Goal: Information Seeking & Learning: Learn about a topic

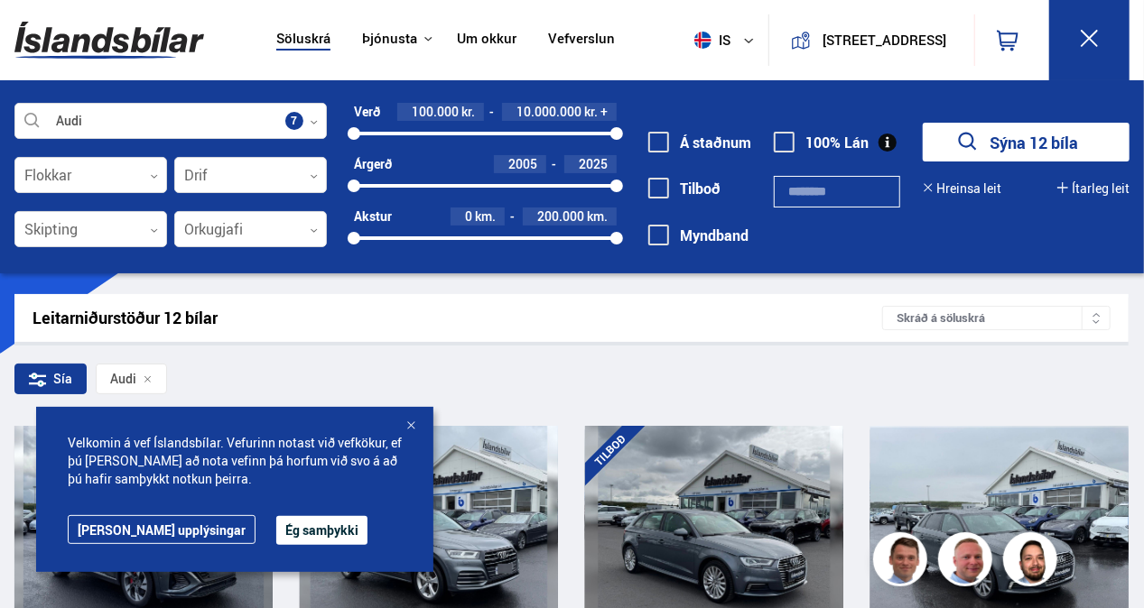
click at [413, 418] on div at bounding box center [411, 427] width 18 height 18
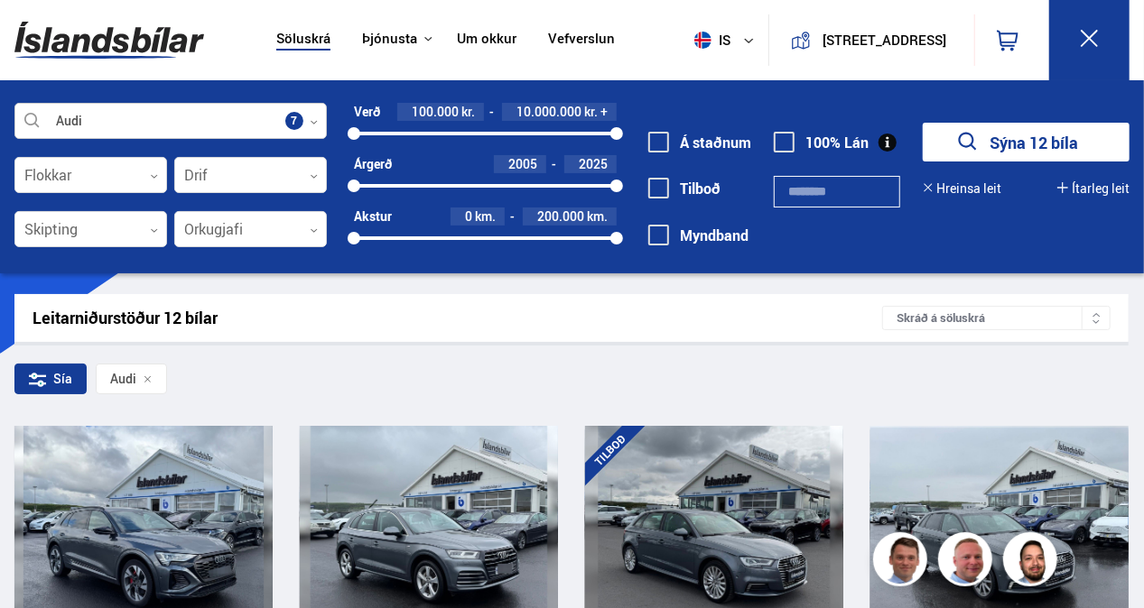
click at [123, 120] on div at bounding box center [170, 122] width 312 height 36
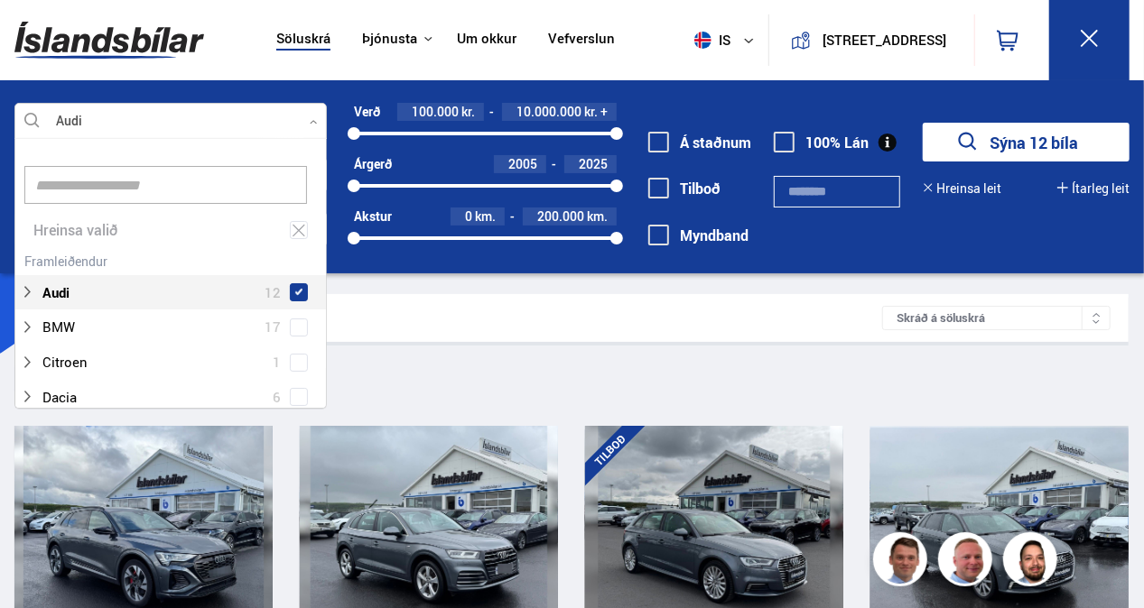
scroll to position [269, 307]
click at [123, 120] on div at bounding box center [170, 122] width 312 height 36
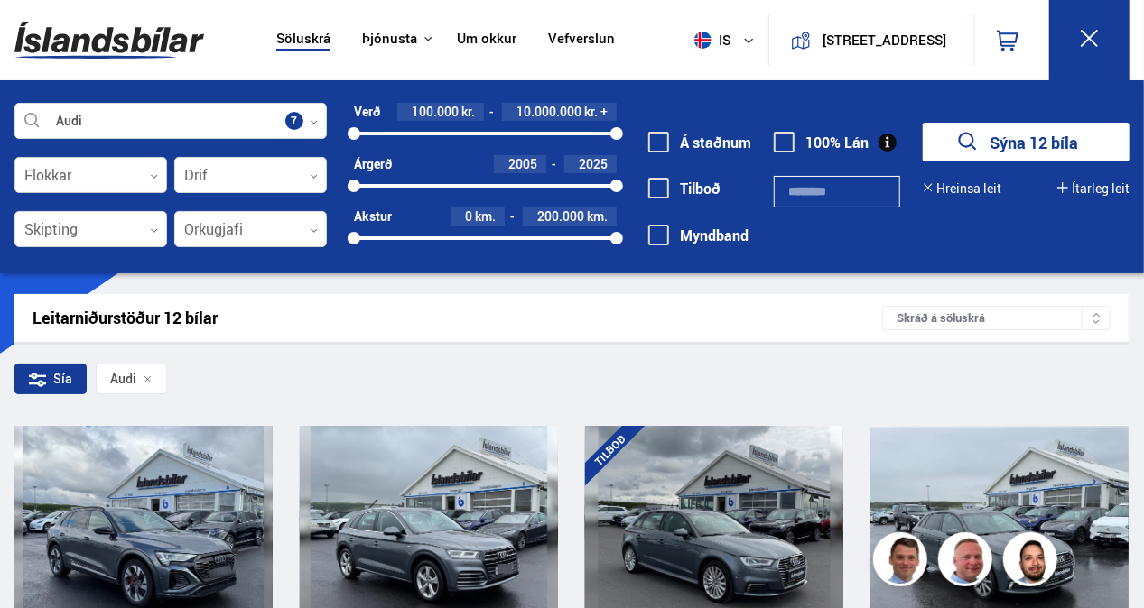
click at [115, 178] on div at bounding box center [90, 176] width 153 height 36
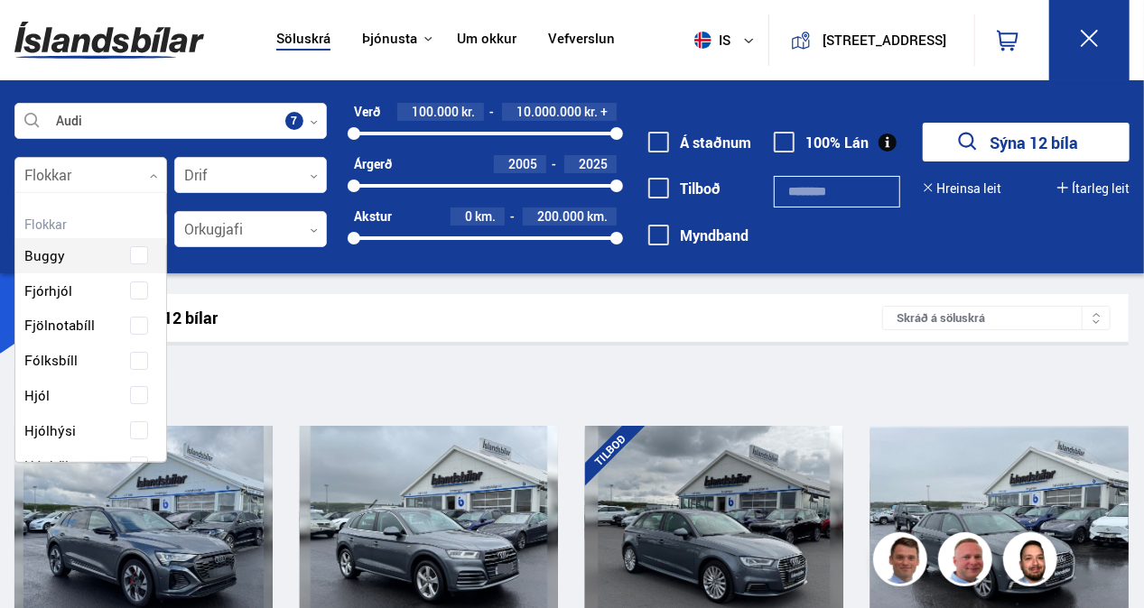
scroll to position [269, 147]
click at [124, 177] on div at bounding box center [90, 176] width 153 height 36
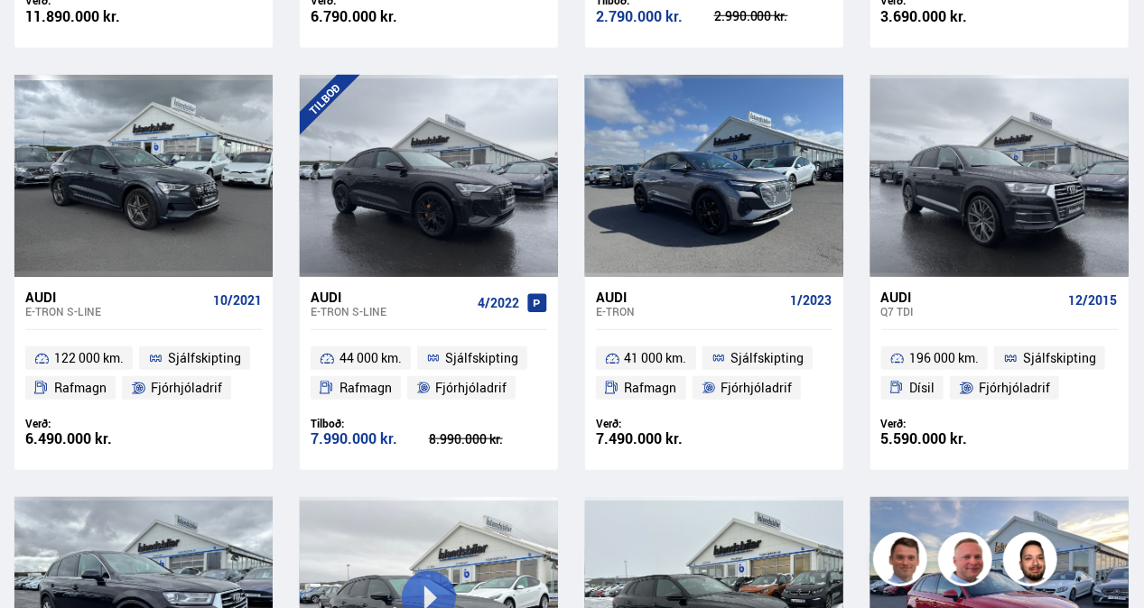
scroll to position [803, 0]
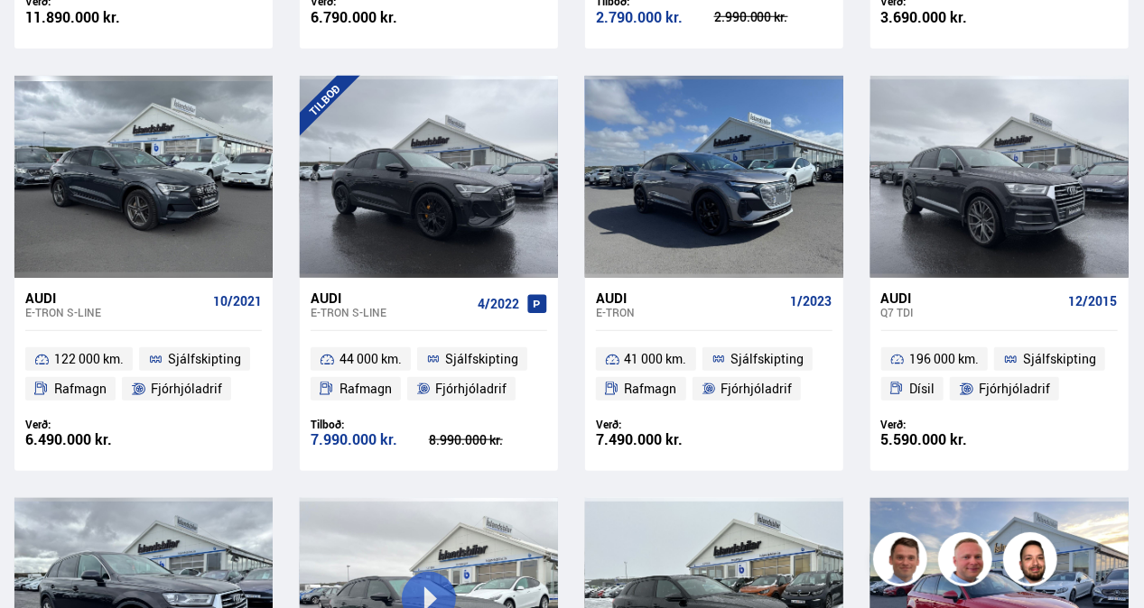
click at [321, 301] on div "Audi" at bounding box center [390, 298] width 160 height 16
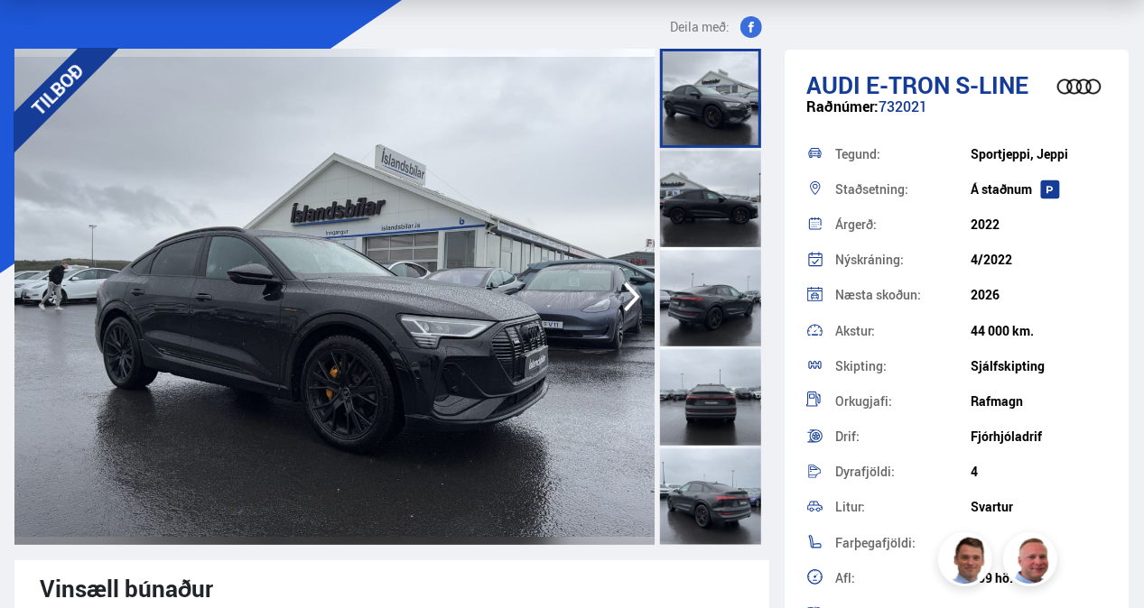
scroll to position [33, 0]
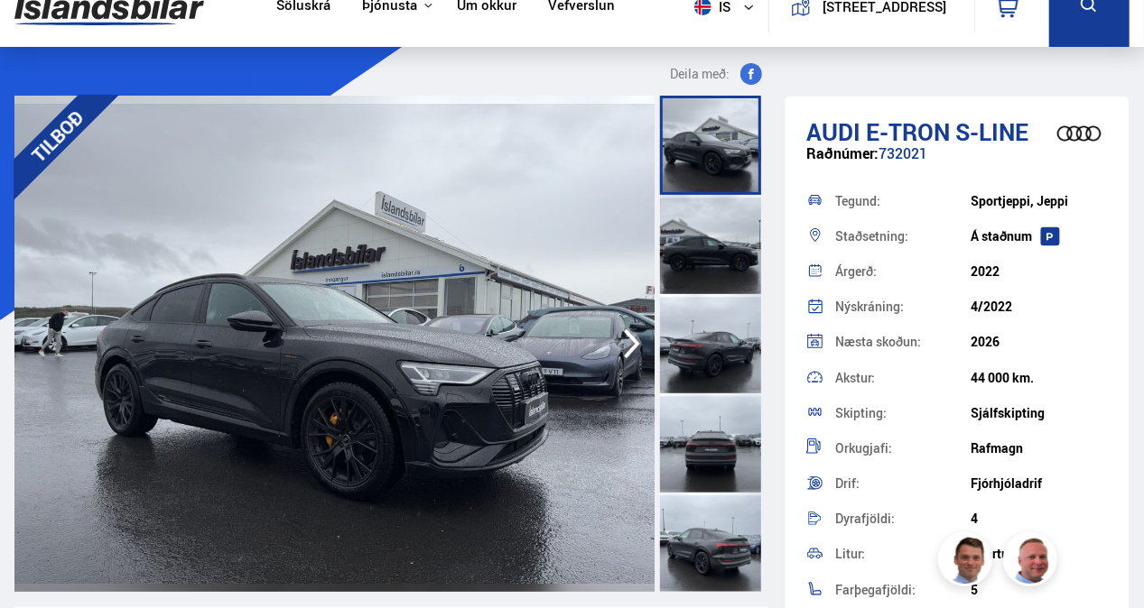
click at [718, 247] on div at bounding box center [710, 244] width 101 height 99
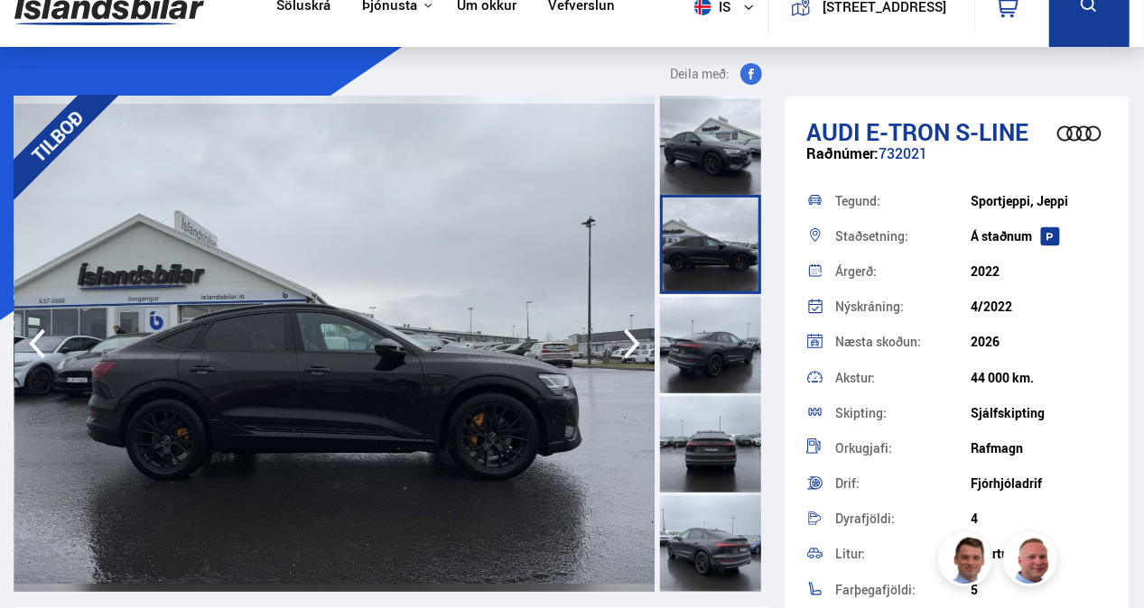
click at [709, 320] on div at bounding box center [710, 343] width 101 height 99
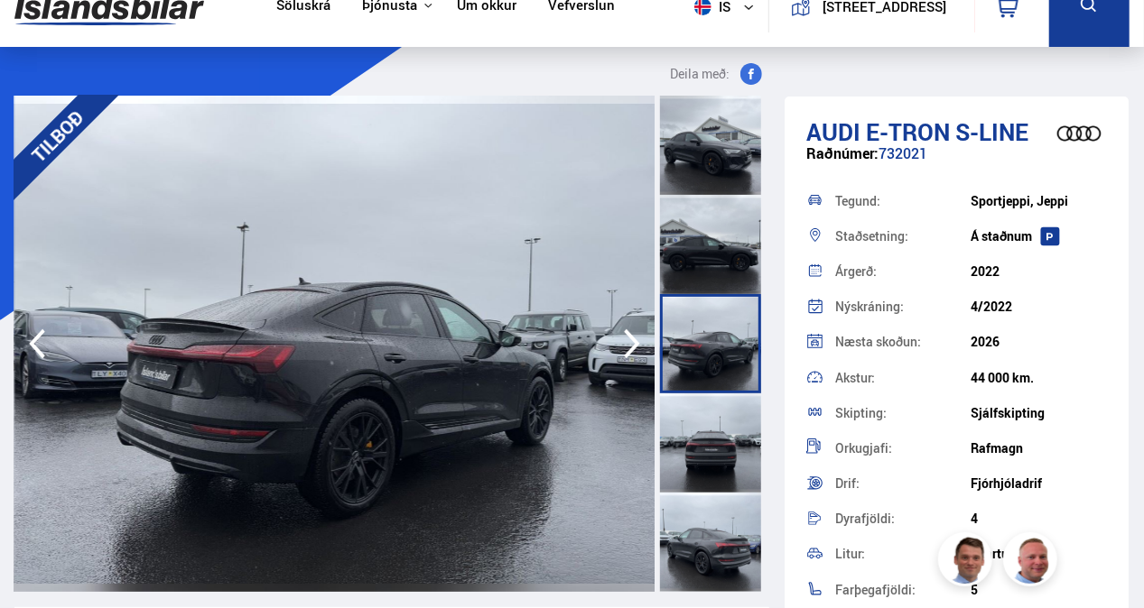
click at [704, 413] on div at bounding box center [710, 443] width 101 height 99
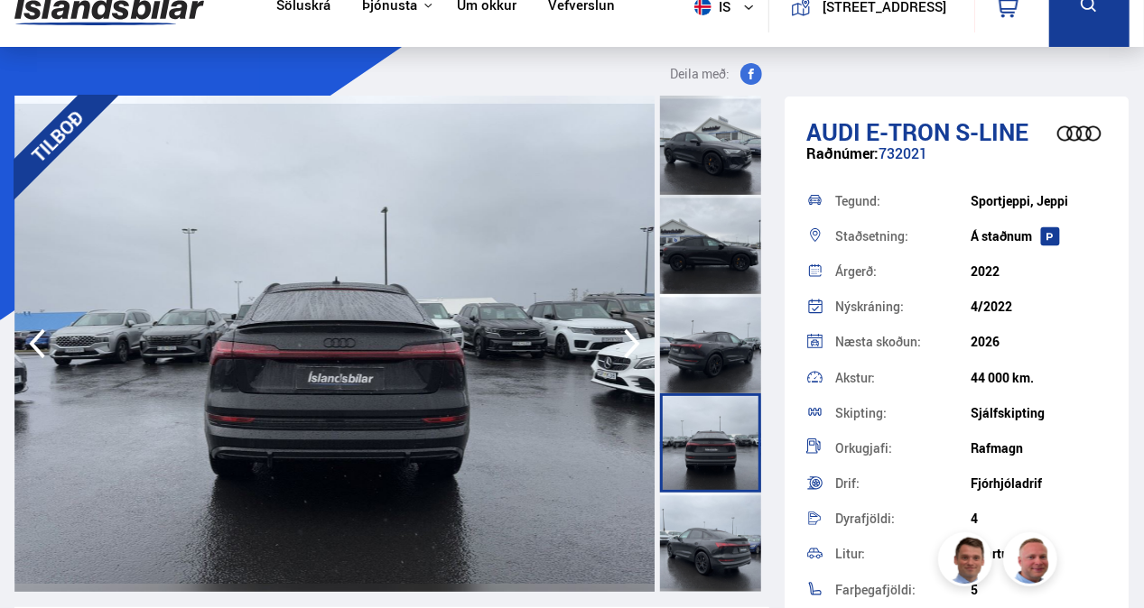
click at [706, 567] on div at bounding box center [710, 542] width 101 height 99
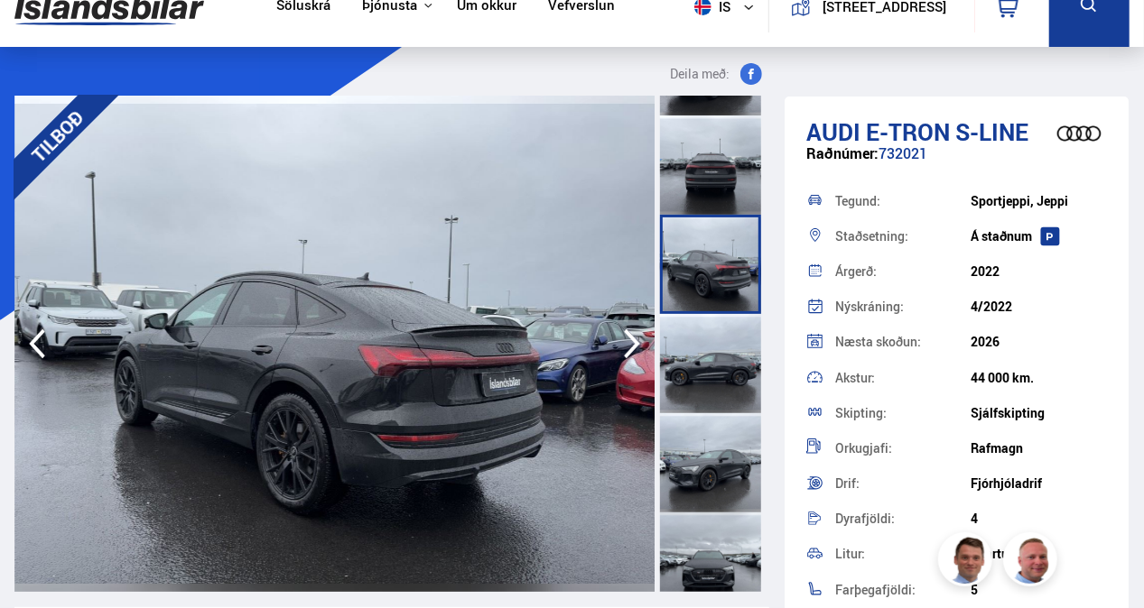
scroll to position [292, 0]
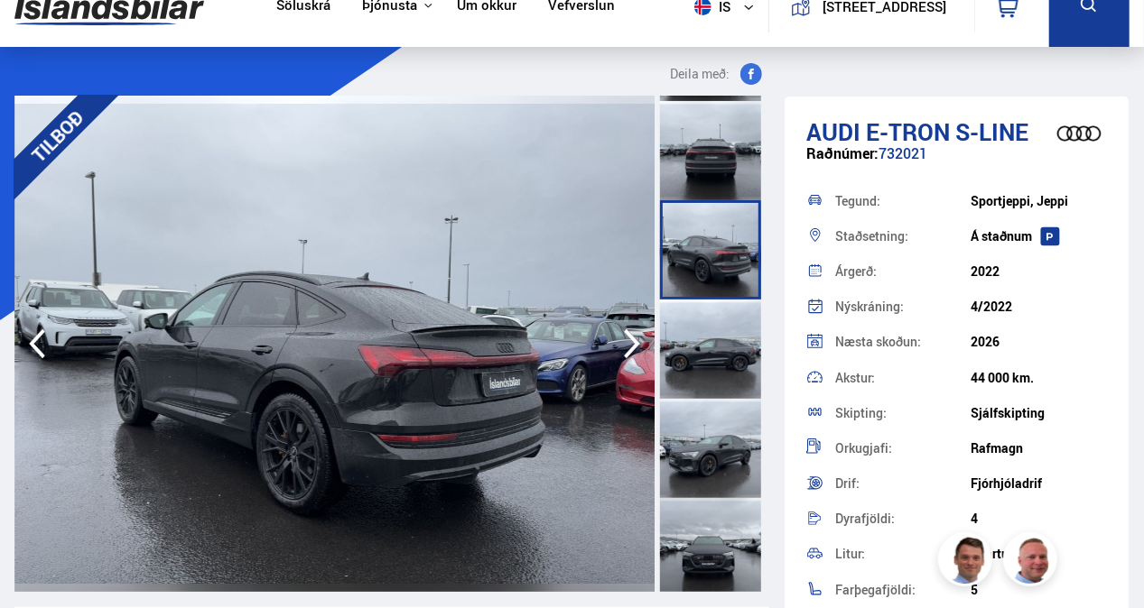
click at [711, 345] on div at bounding box center [710, 349] width 101 height 99
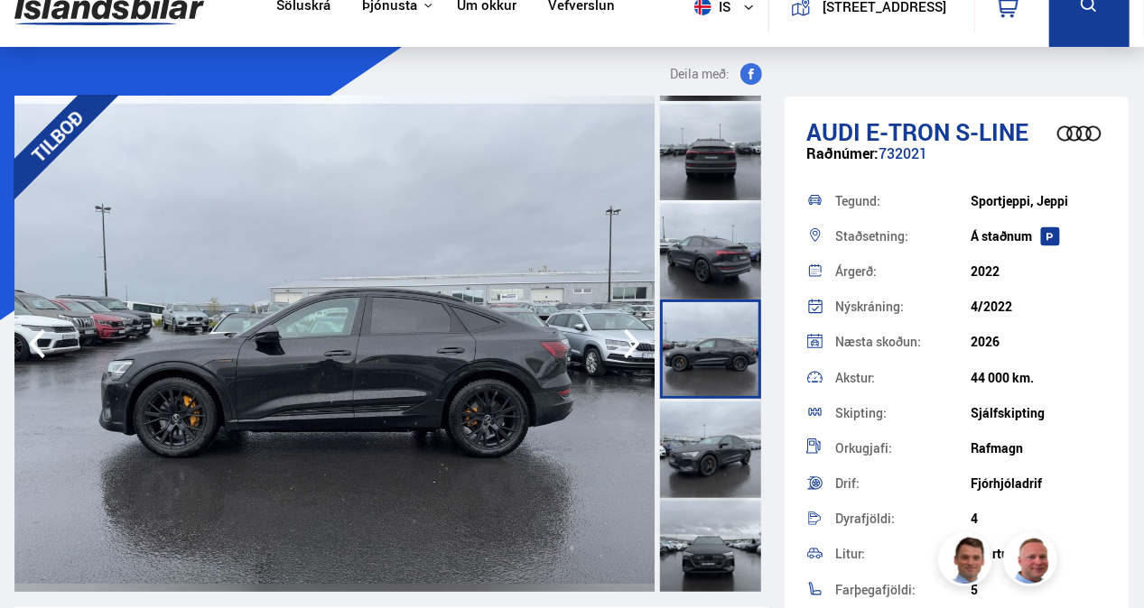
click at [704, 429] on div at bounding box center [710, 448] width 101 height 99
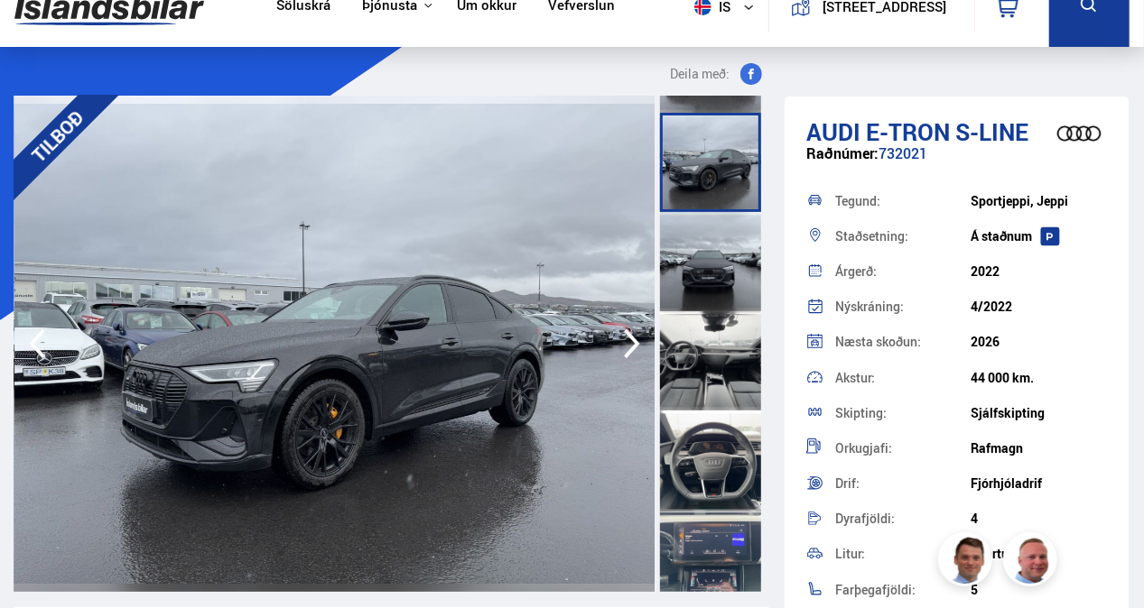
scroll to position [566, 0]
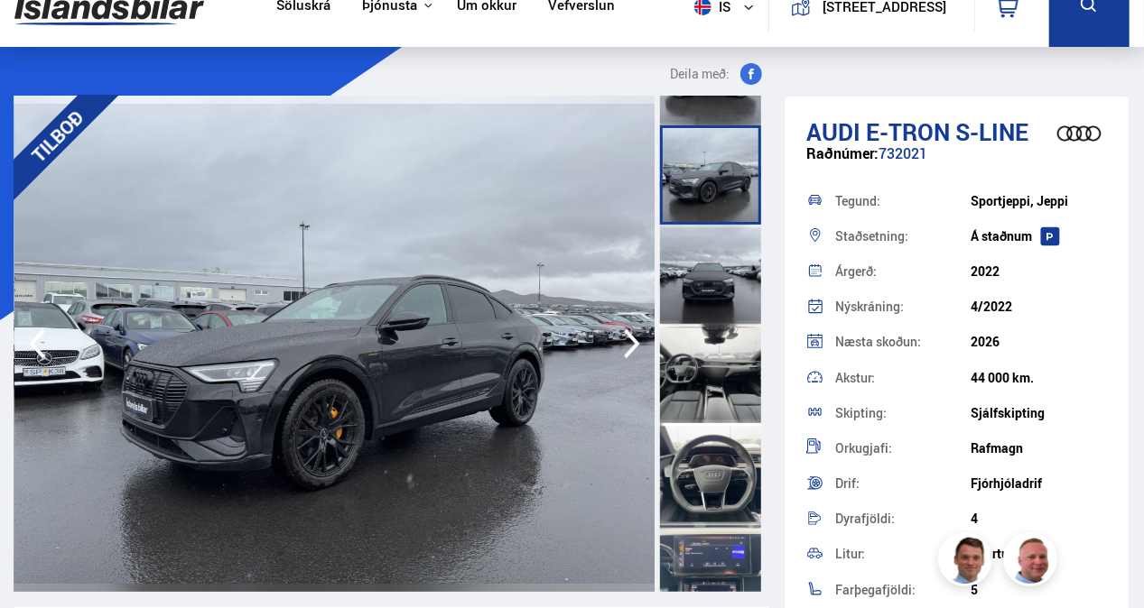
click at [696, 342] on div at bounding box center [710, 373] width 101 height 99
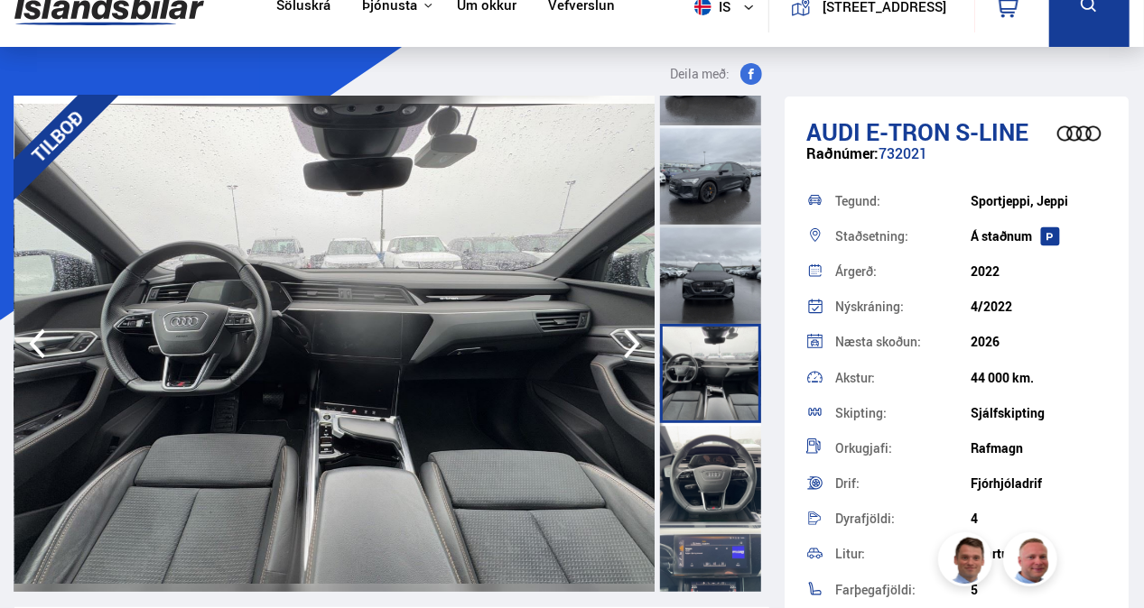
click at [697, 444] on div at bounding box center [710, 472] width 101 height 99
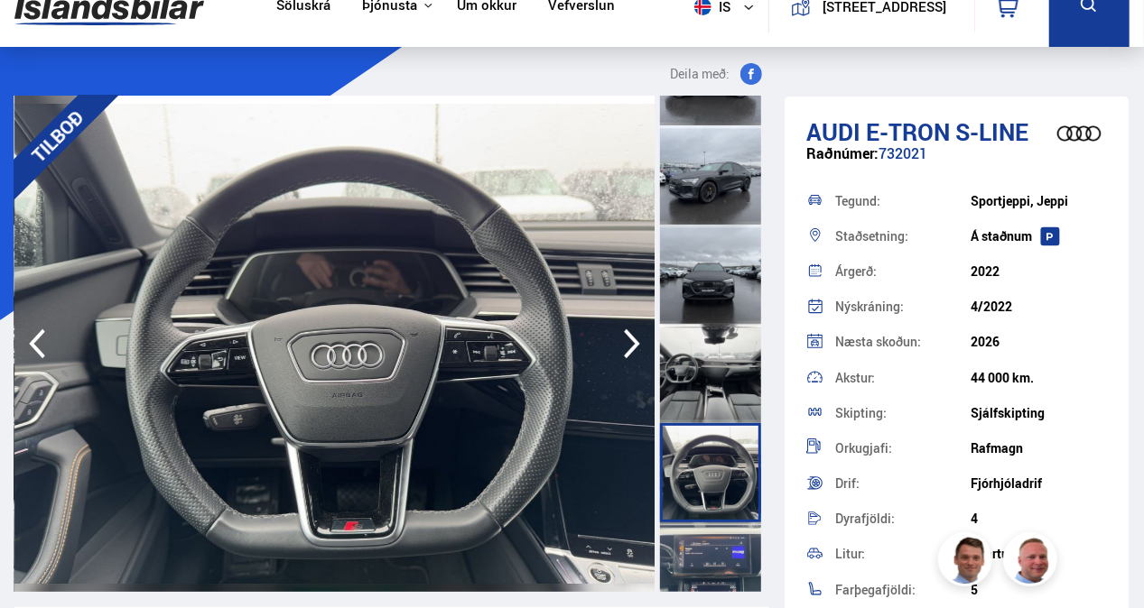
click at [702, 548] on div at bounding box center [710, 572] width 101 height 99
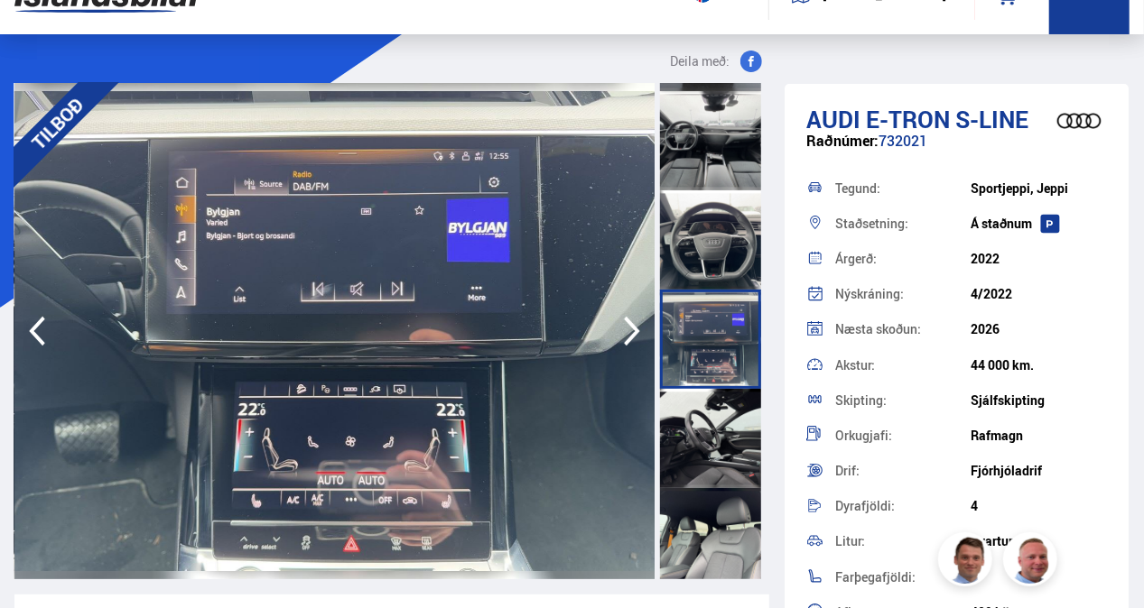
scroll to position [793, 0]
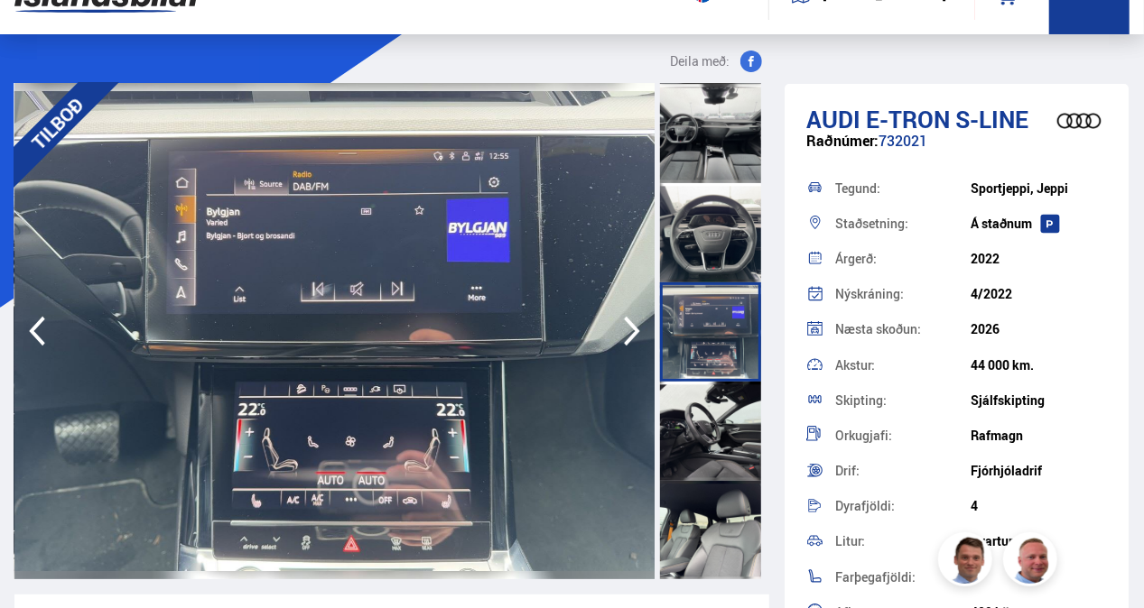
click at [716, 421] on div at bounding box center [710, 431] width 101 height 99
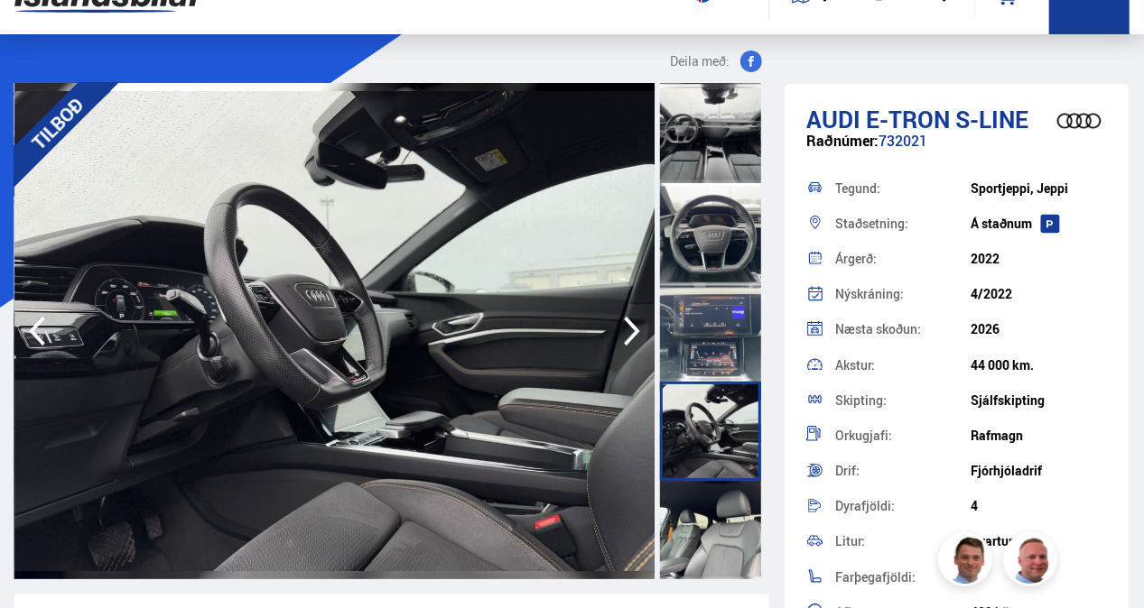
click at [700, 516] on div at bounding box center [710, 530] width 101 height 99
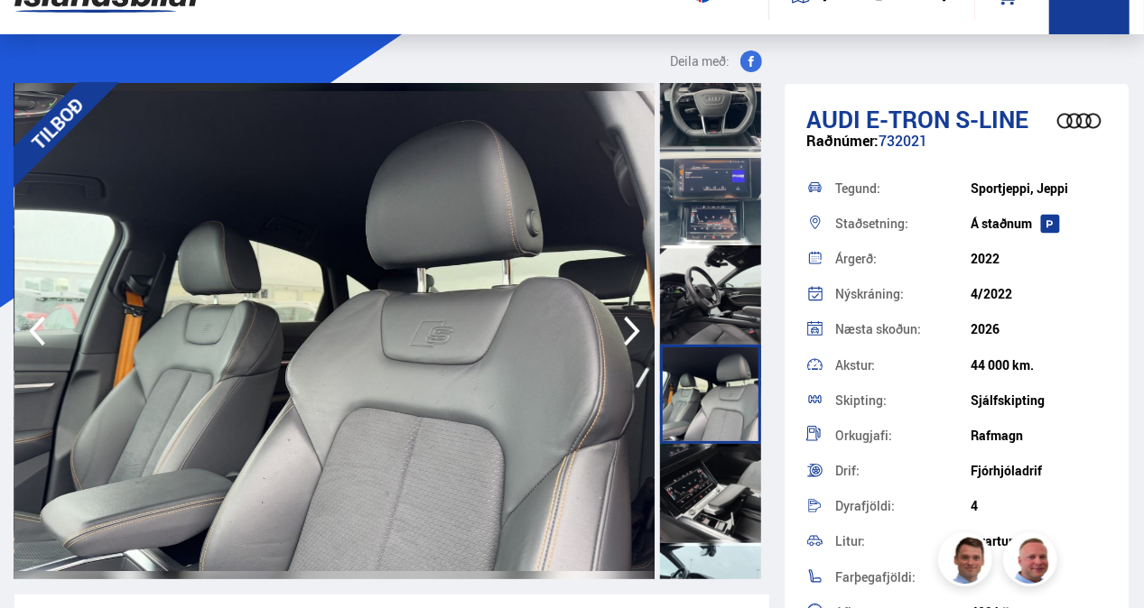
scroll to position [931, 0]
click at [719, 482] on div at bounding box center [710, 492] width 101 height 99
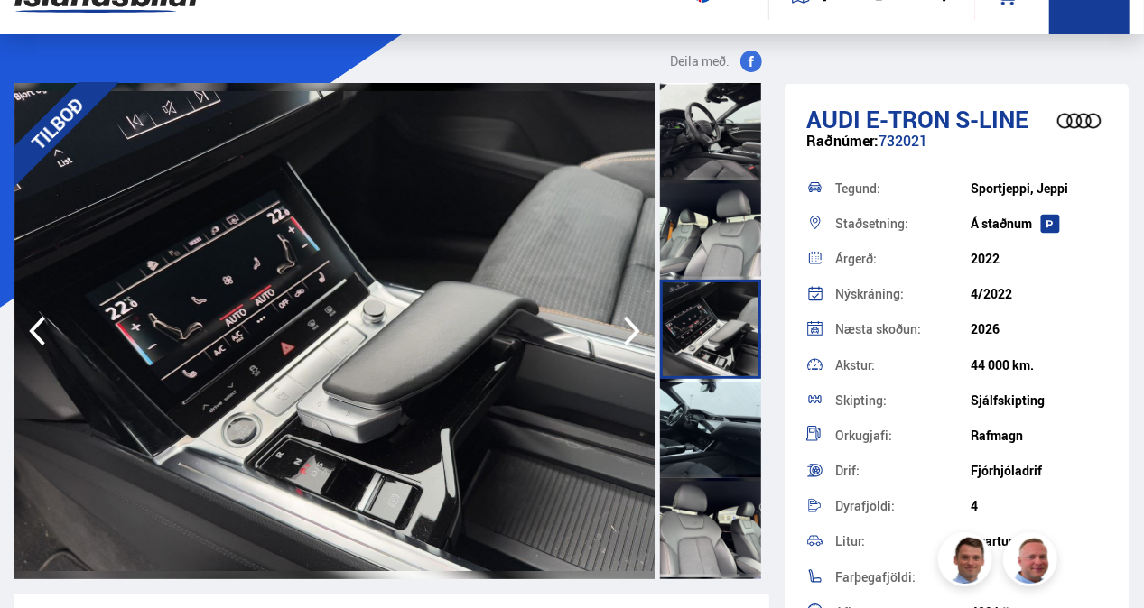
scroll to position [1096, 0]
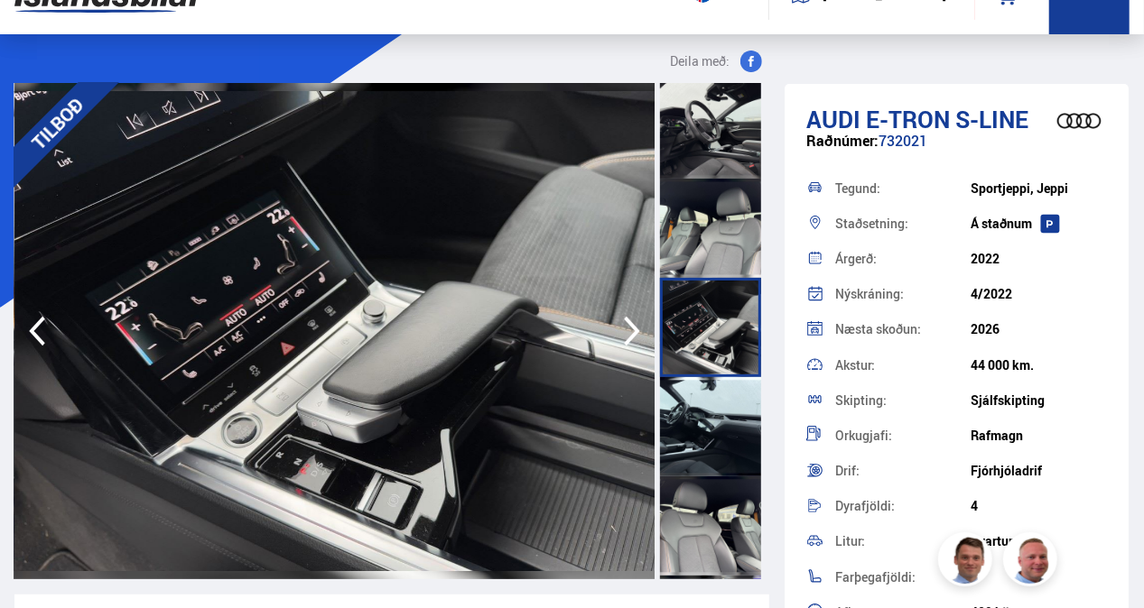
click at [706, 397] on div at bounding box center [710, 426] width 101 height 99
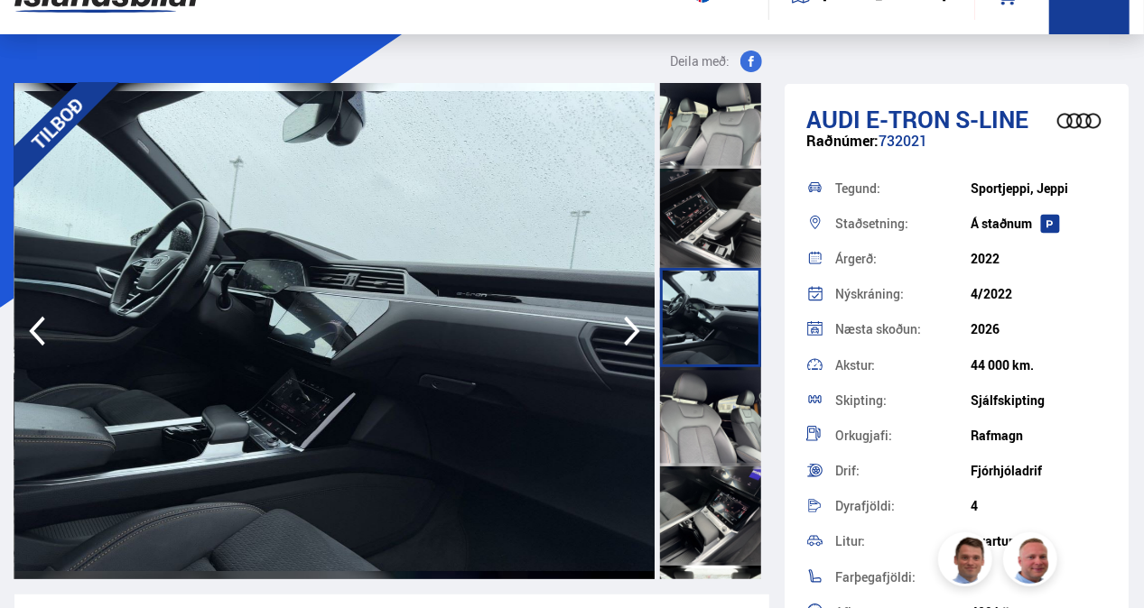
scroll to position [1206, 0]
click at [690, 430] on div at bounding box center [710, 415] width 101 height 99
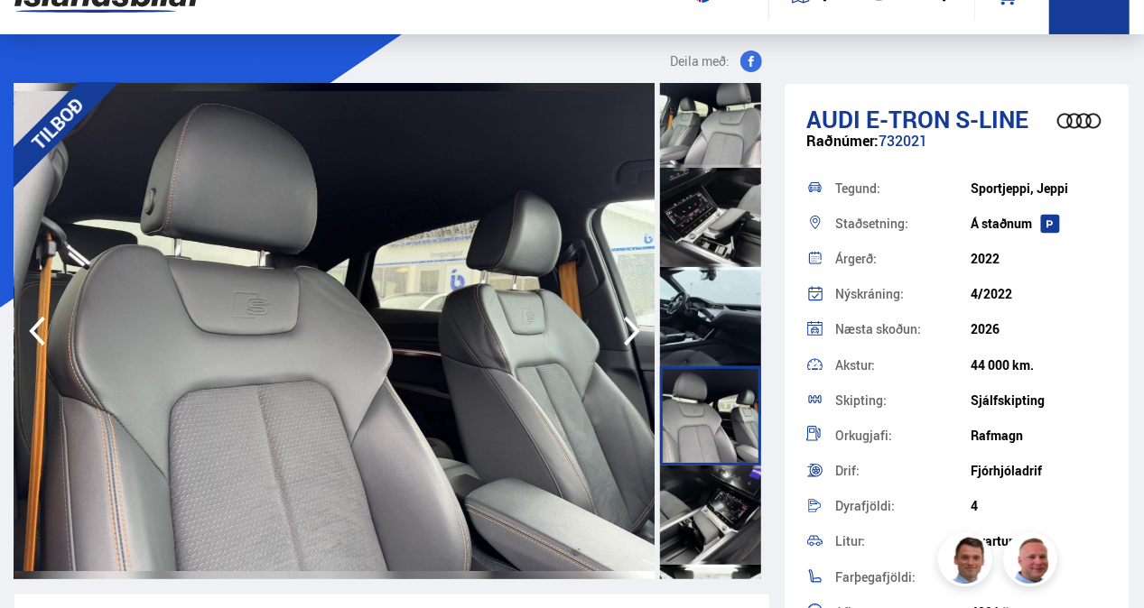
click at [695, 505] on div at bounding box center [710, 515] width 101 height 99
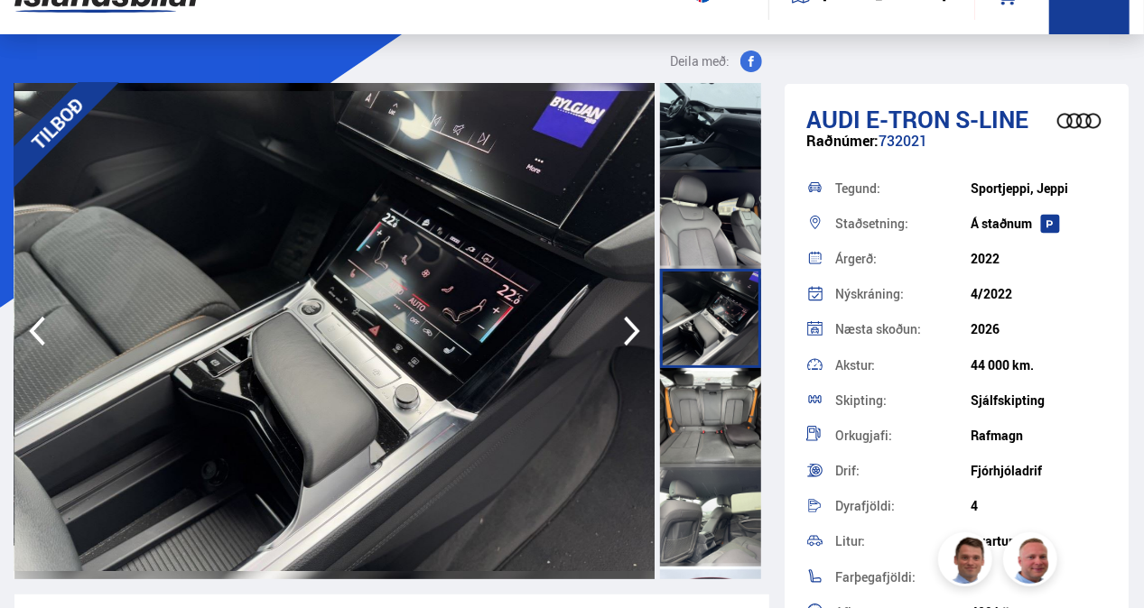
scroll to position [1406, 0]
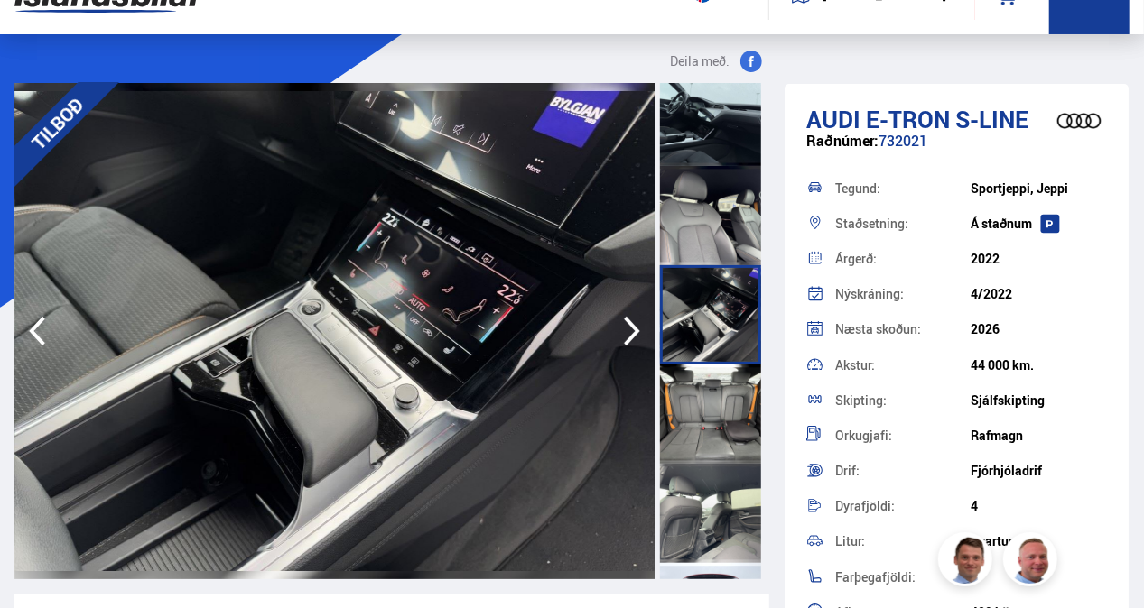
click at [704, 446] on div at bounding box center [710, 414] width 101 height 99
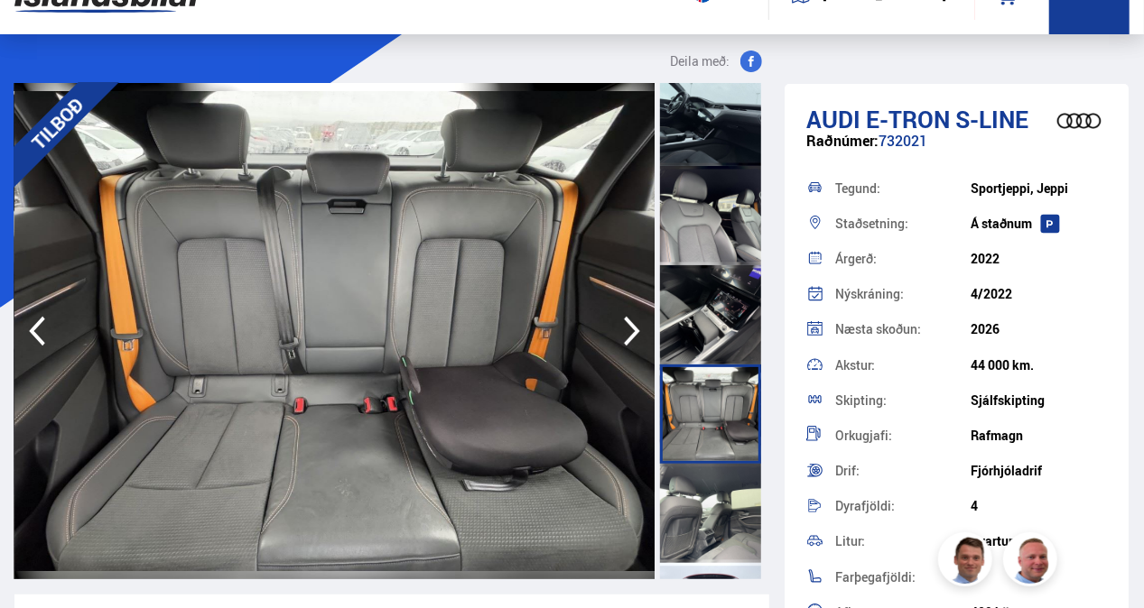
click at [700, 496] on div at bounding box center [710, 513] width 101 height 99
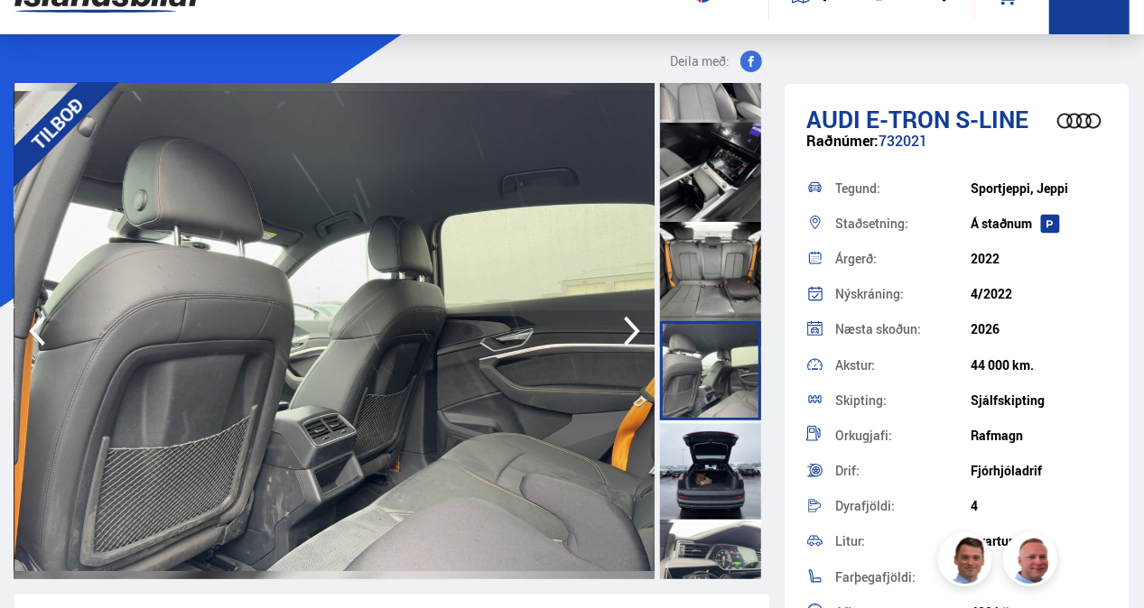
scroll to position [1552, 0]
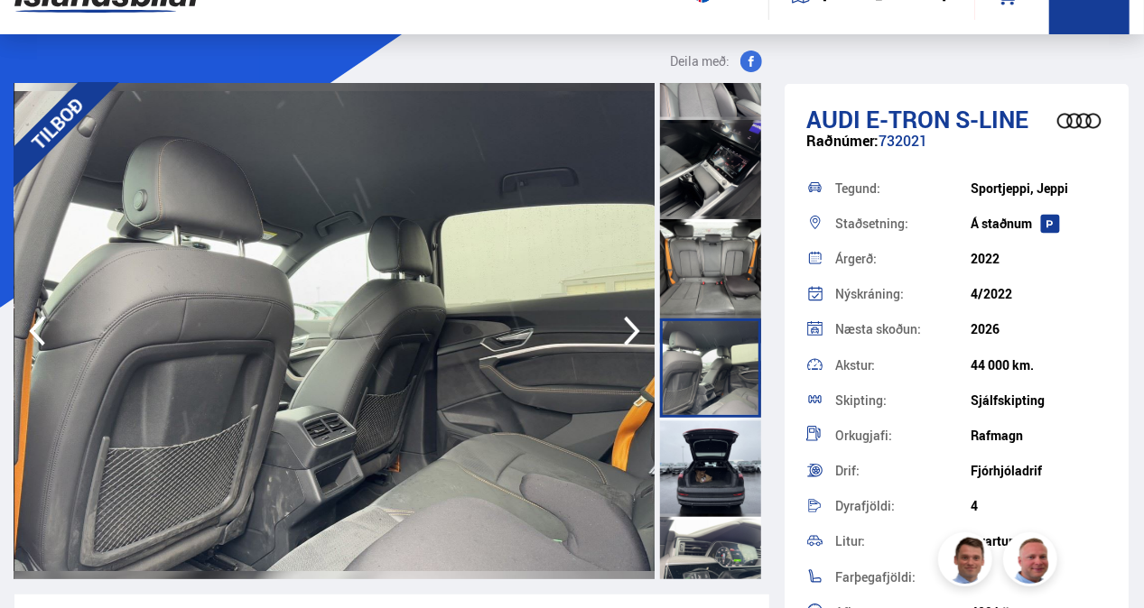
click at [701, 453] on div at bounding box center [710, 467] width 101 height 99
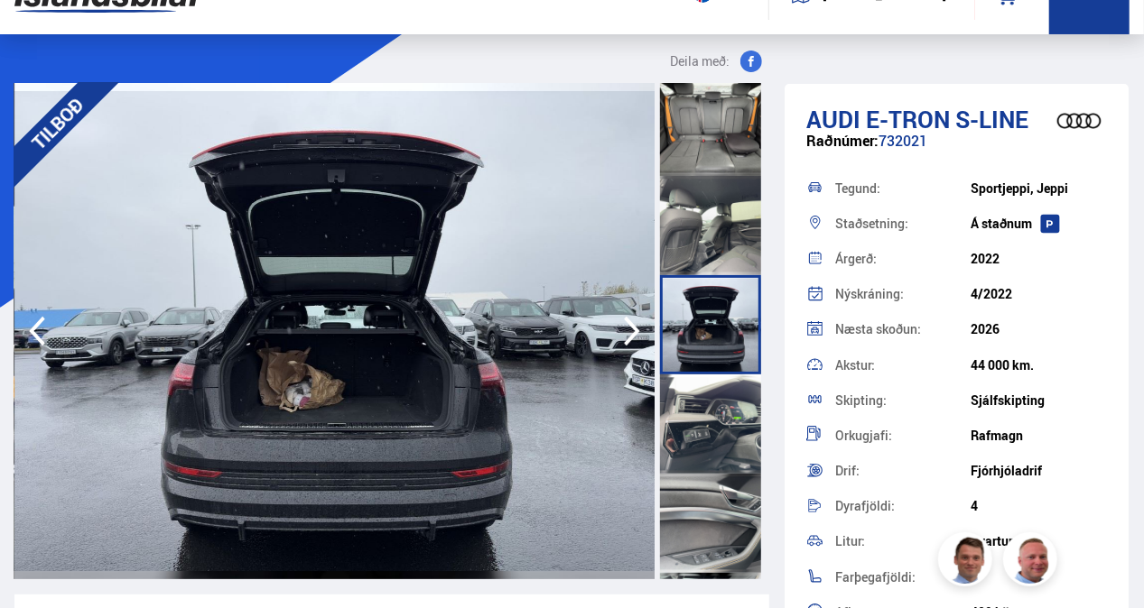
scroll to position [1696, 0]
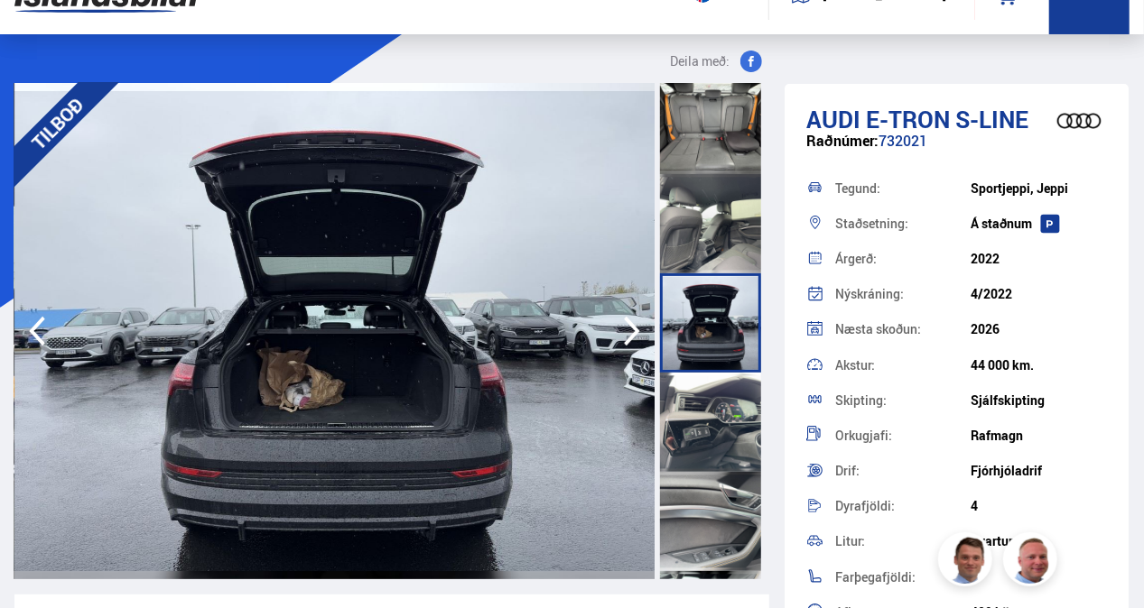
click at [703, 408] on div at bounding box center [710, 422] width 101 height 99
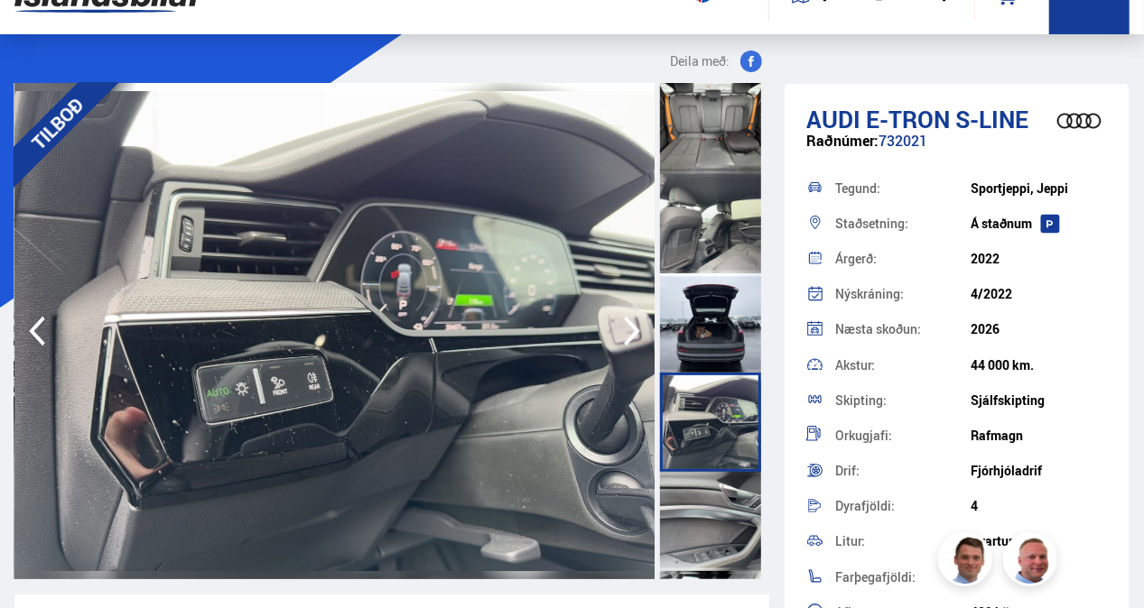
click at [695, 499] on div at bounding box center [710, 521] width 101 height 99
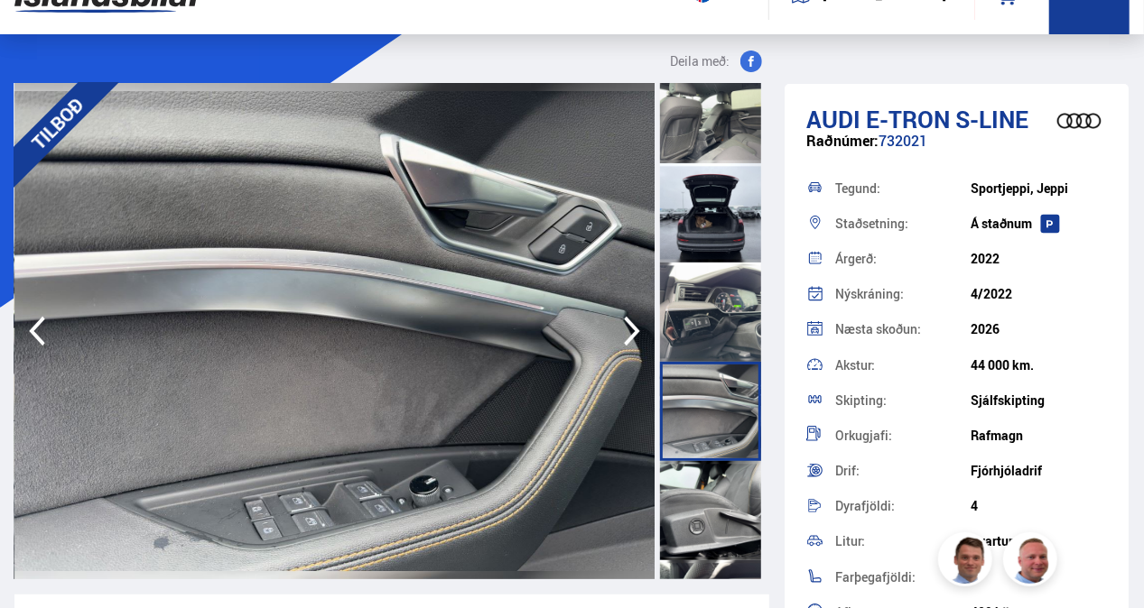
scroll to position [1822, 0]
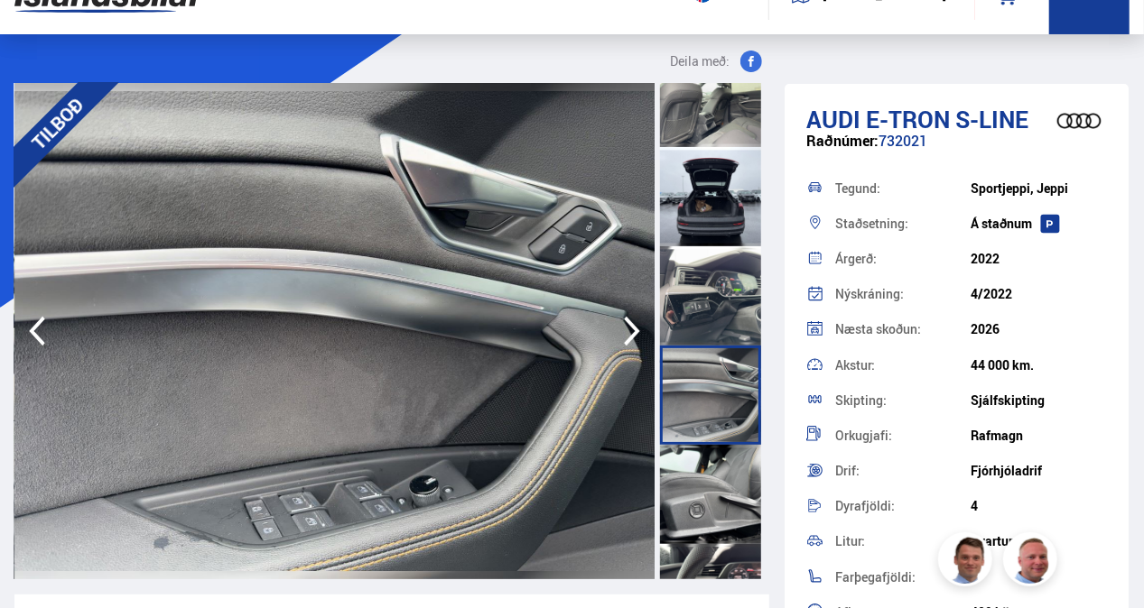
click at [692, 489] on div at bounding box center [710, 494] width 101 height 99
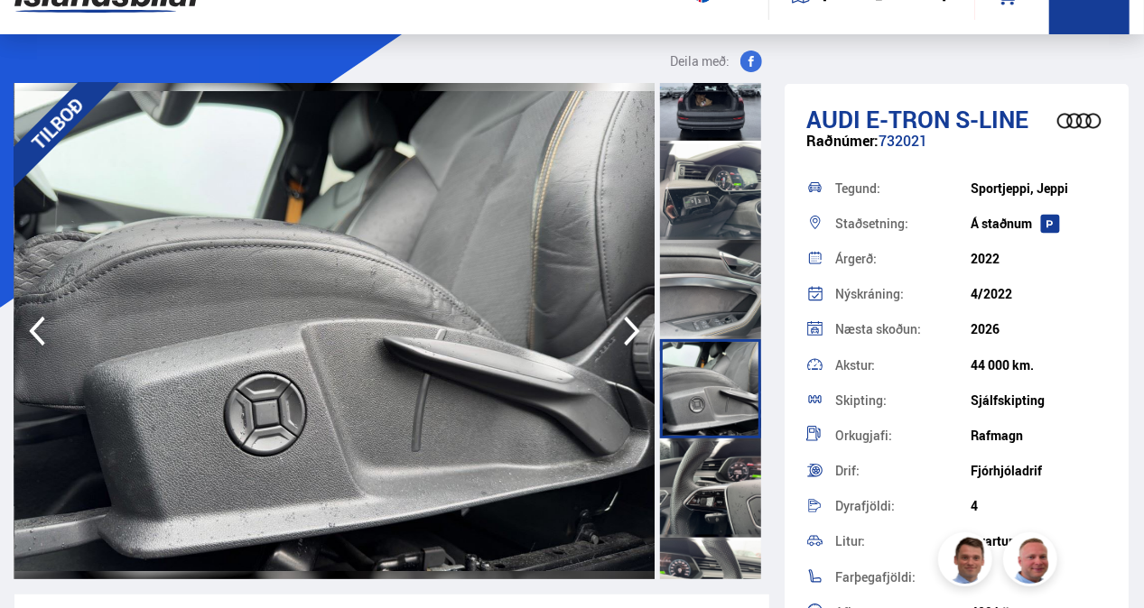
scroll to position [1929, 0]
click at [697, 478] on div at bounding box center [710, 487] width 101 height 99
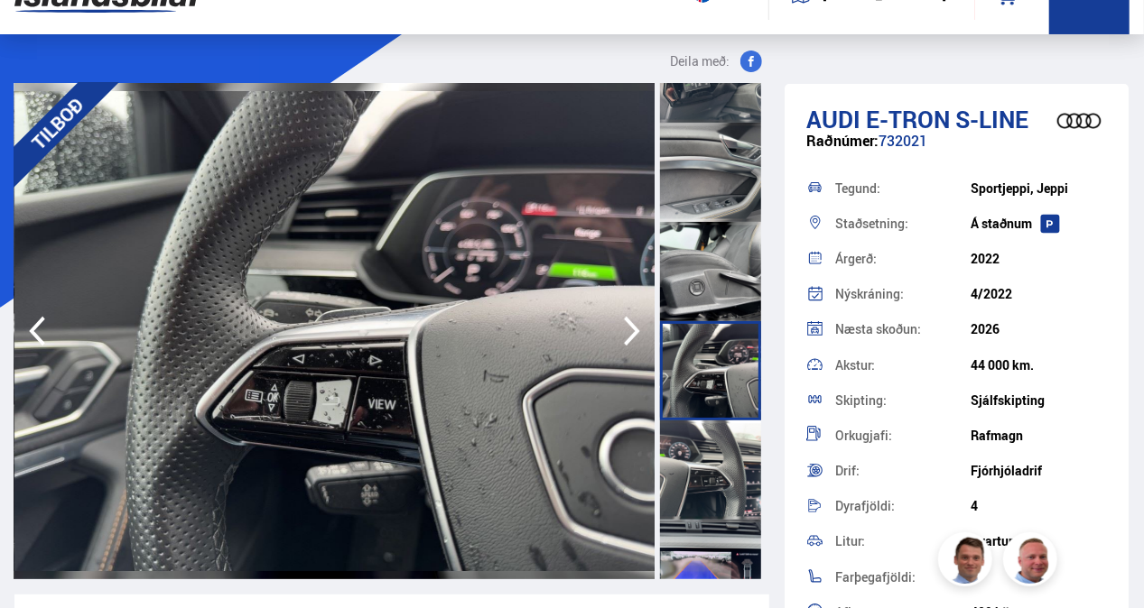
scroll to position [2074, 0]
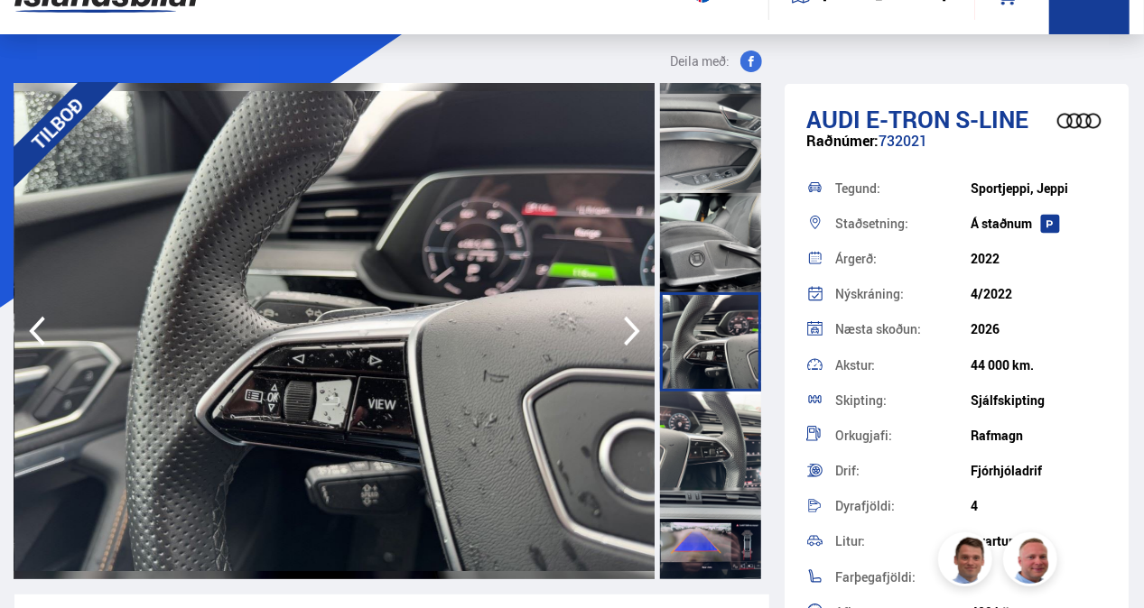
click at [721, 444] on div at bounding box center [710, 441] width 101 height 99
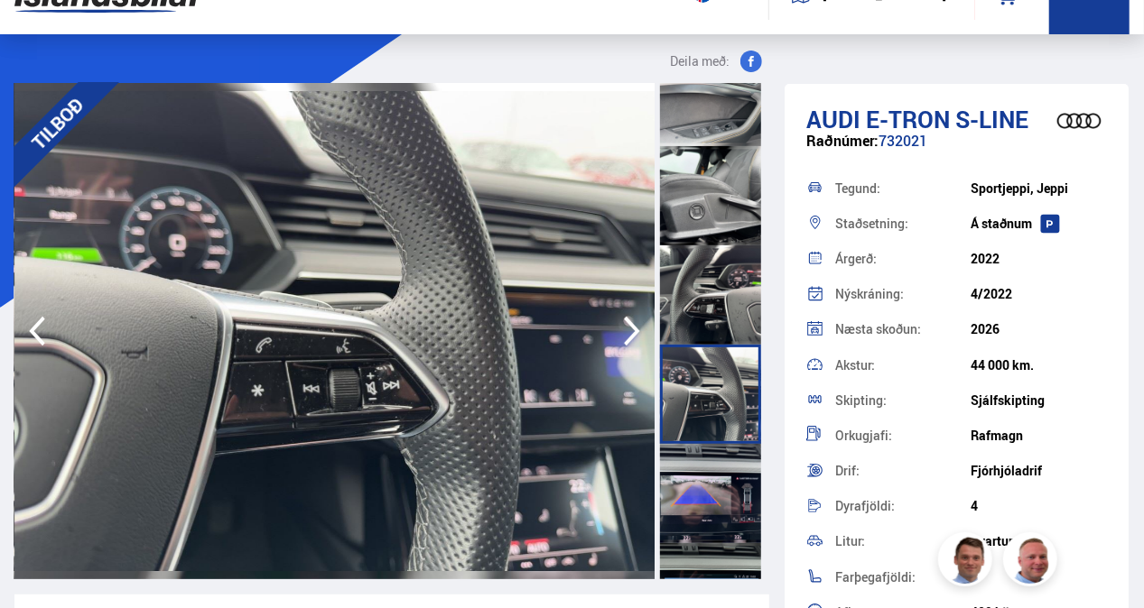
scroll to position [2128, 0]
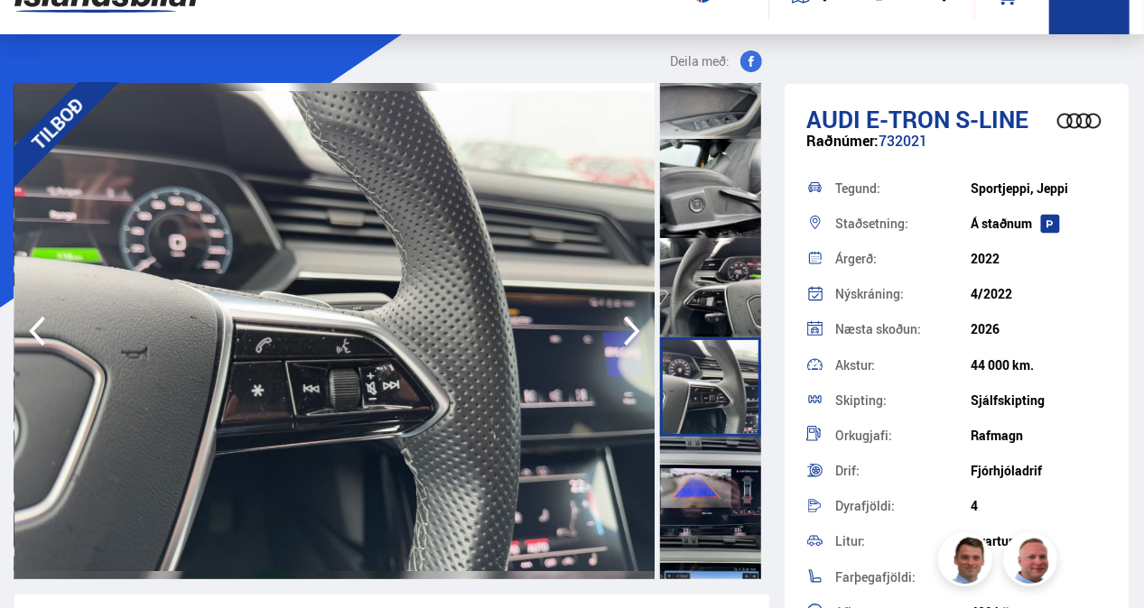
click at [679, 468] on div at bounding box center [710, 486] width 101 height 99
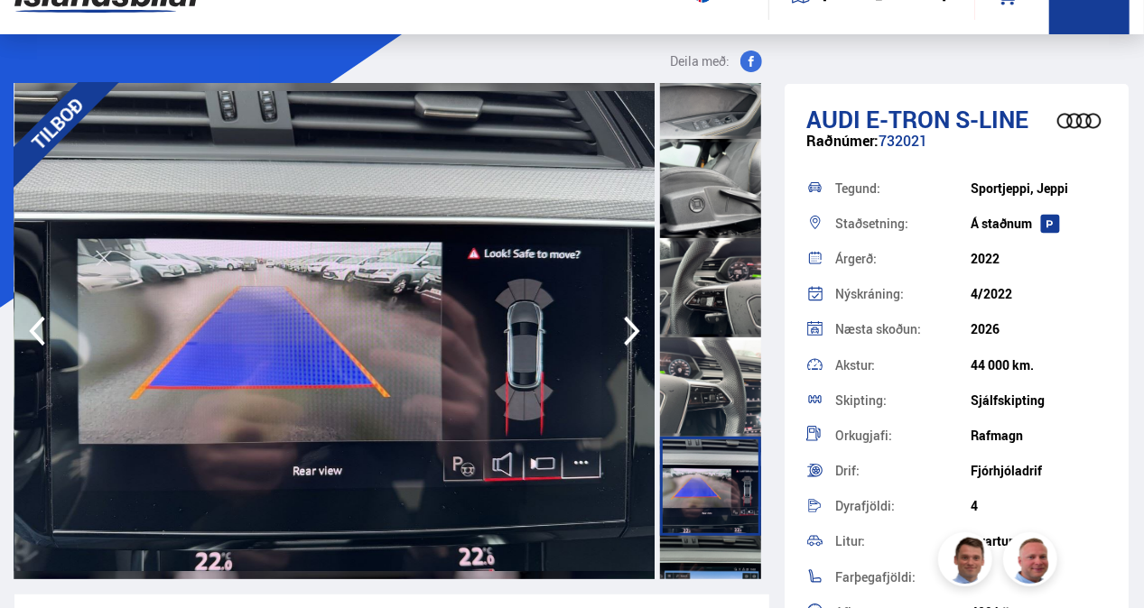
scroll to position [2284, 0]
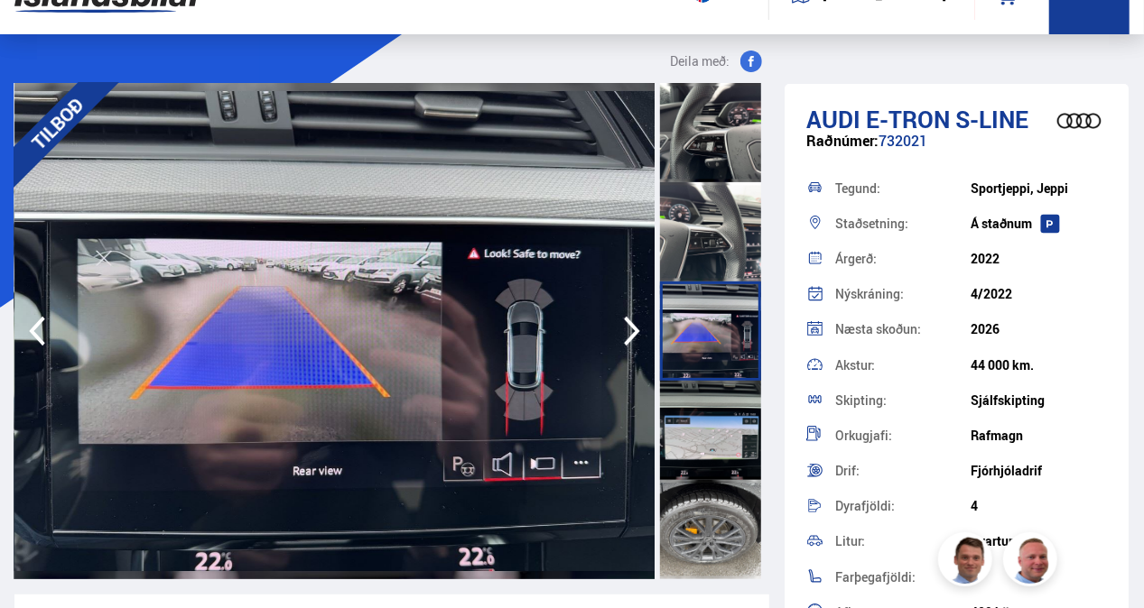
click at [684, 406] on div at bounding box center [710, 430] width 101 height 99
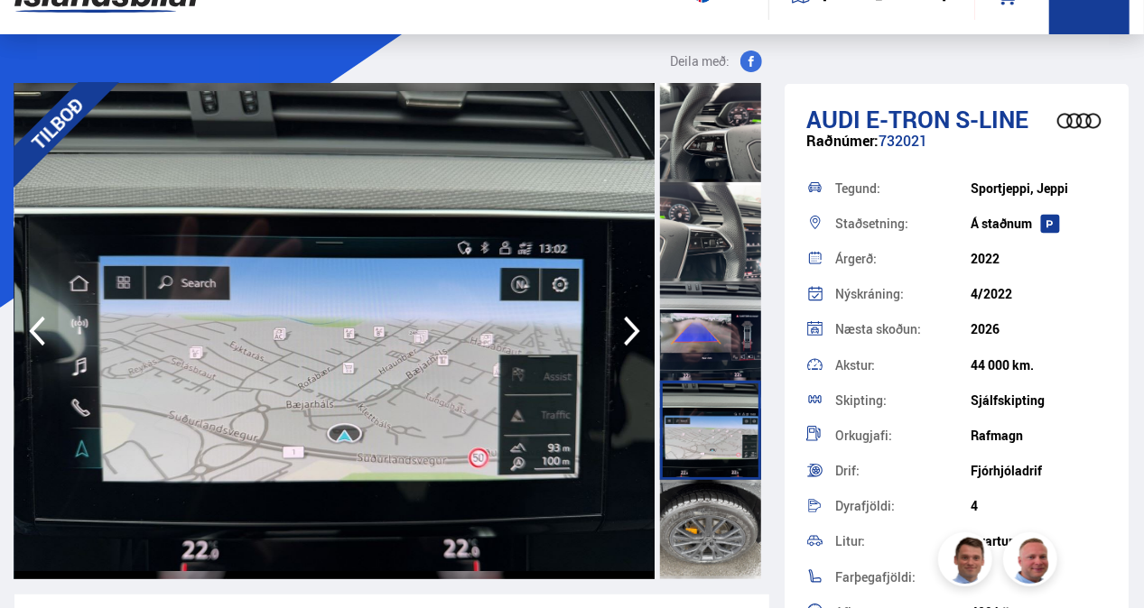
click at [732, 525] on div at bounding box center [710, 529] width 101 height 99
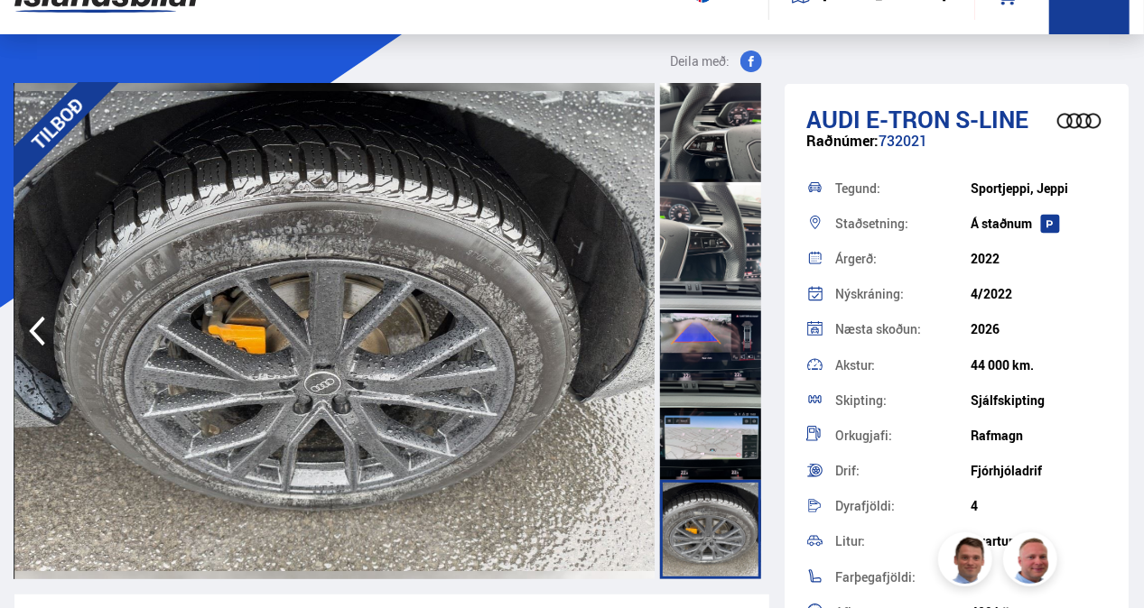
click at [718, 318] on div at bounding box center [710, 331] width 101 height 99
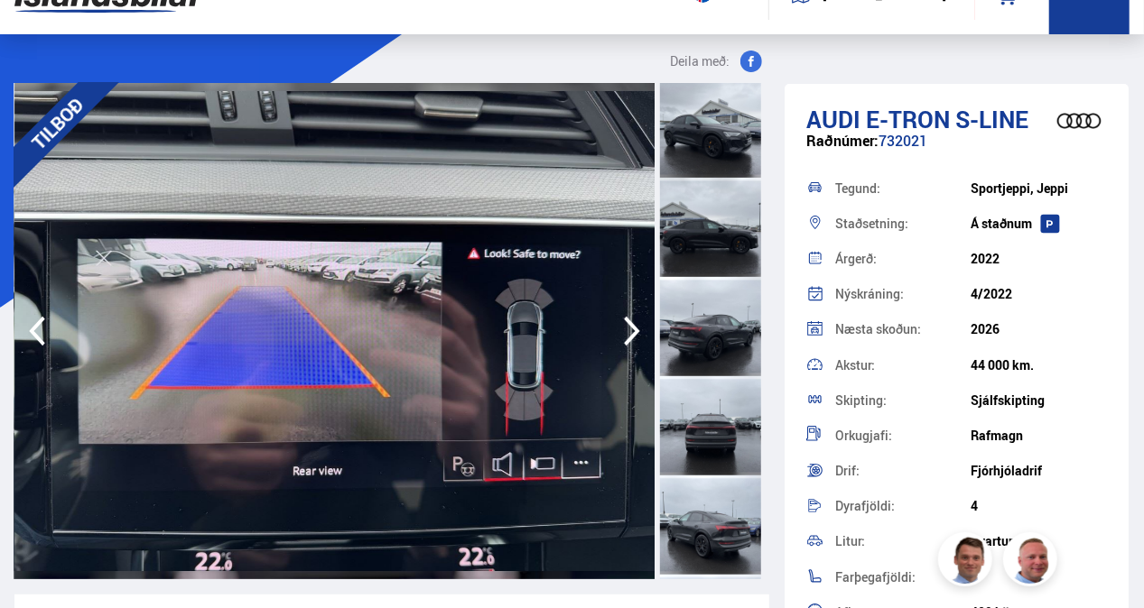
scroll to position [0, 0]
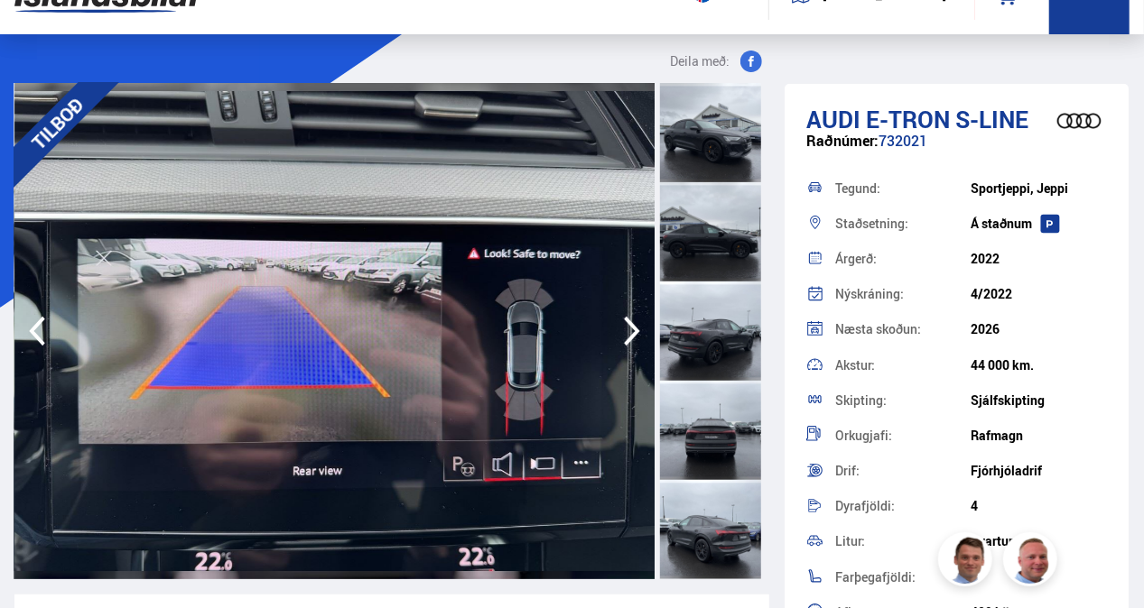
click at [712, 176] on div at bounding box center [710, 132] width 101 height 99
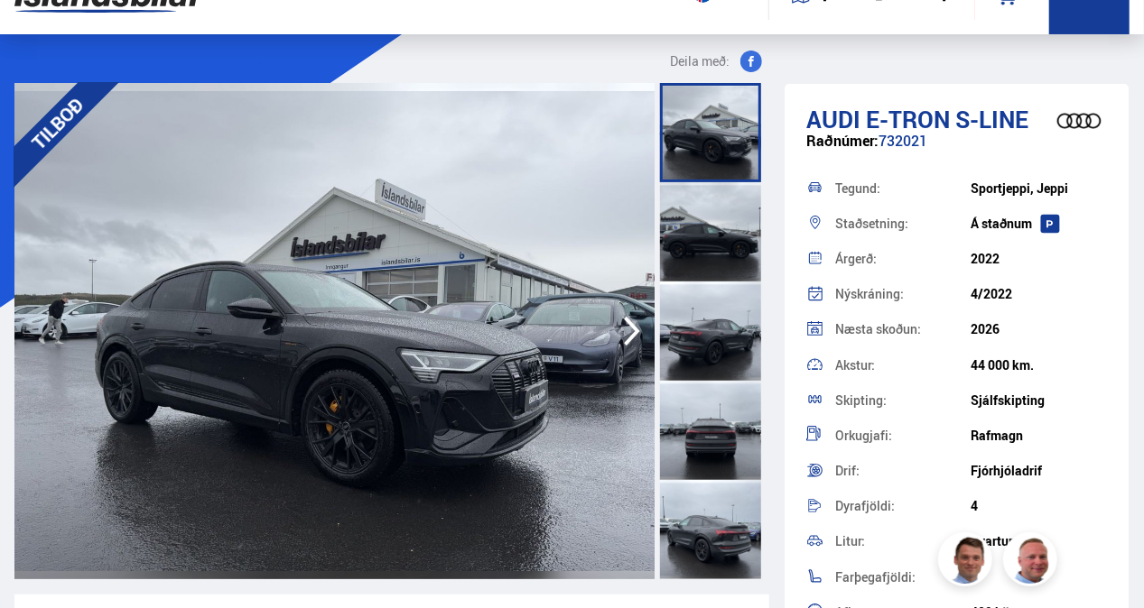
click at [712, 176] on div at bounding box center [710, 132] width 101 height 99
click at [700, 218] on div at bounding box center [710, 231] width 101 height 99
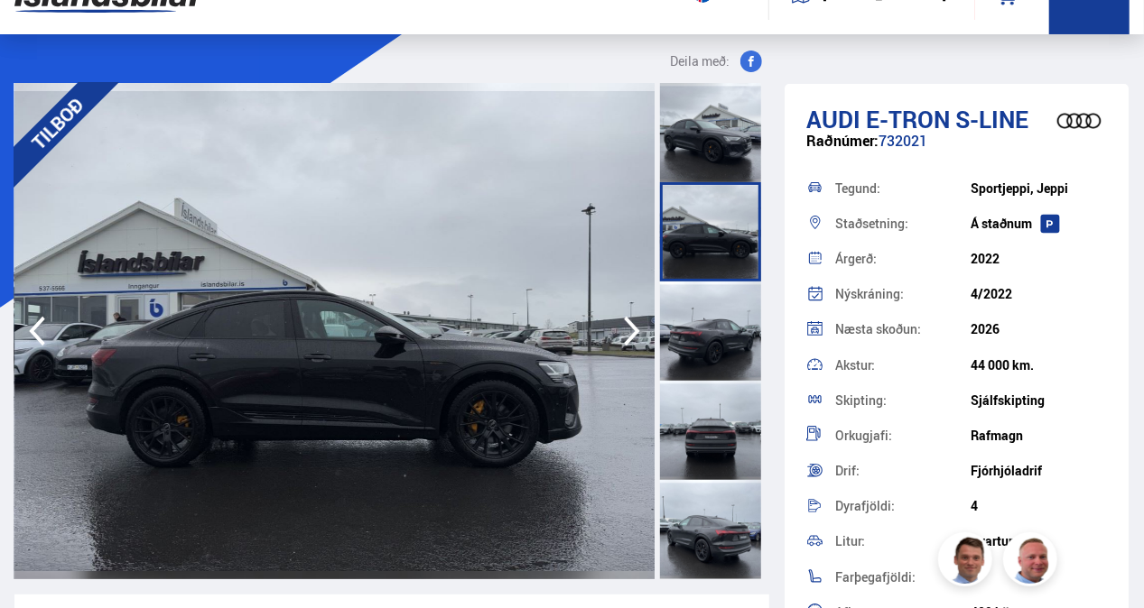
click at [706, 310] on div at bounding box center [710, 331] width 101 height 99
